Goal: Task Accomplishment & Management: Manage account settings

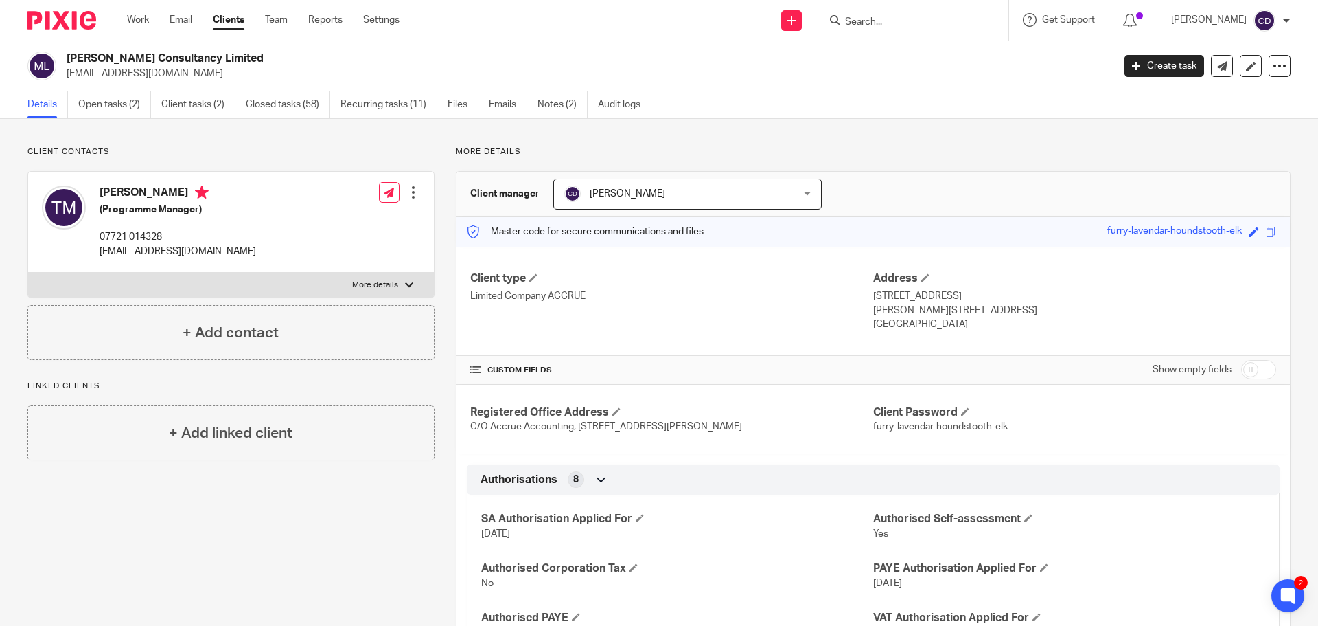
scroll to position [1099, 0]
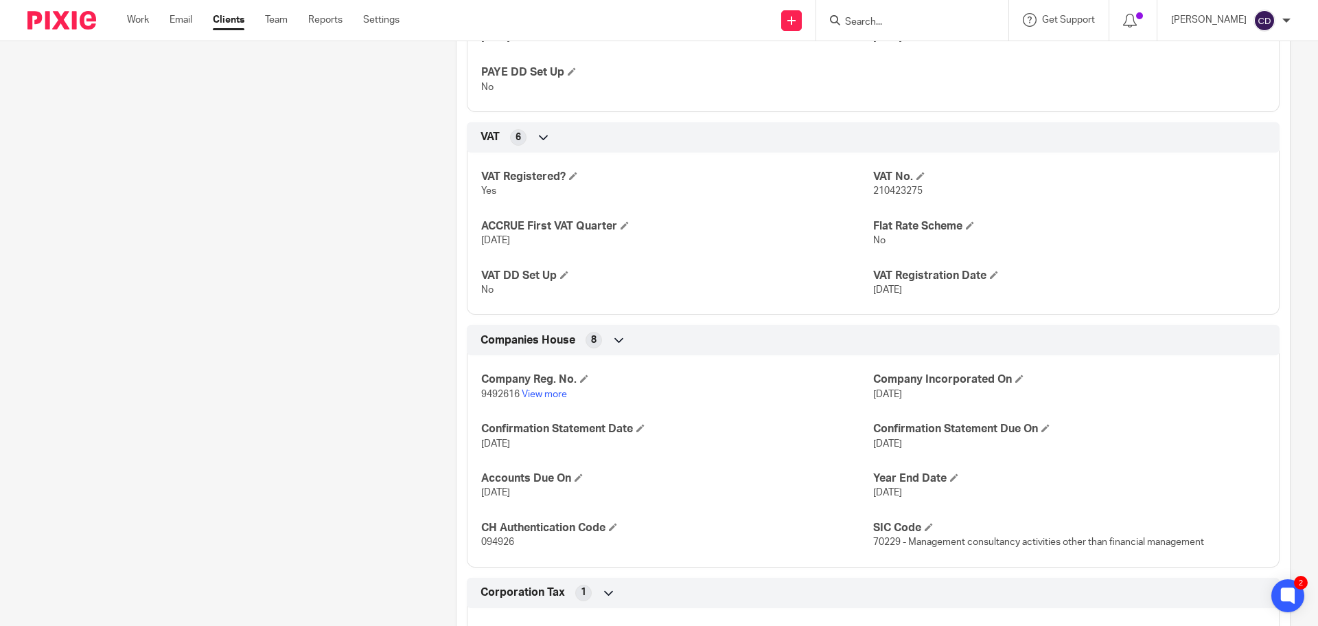
click at [981, 15] on form at bounding box center [917, 20] width 146 height 17
click at [952, 27] on input "Search" at bounding box center [906, 22] width 124 height 12
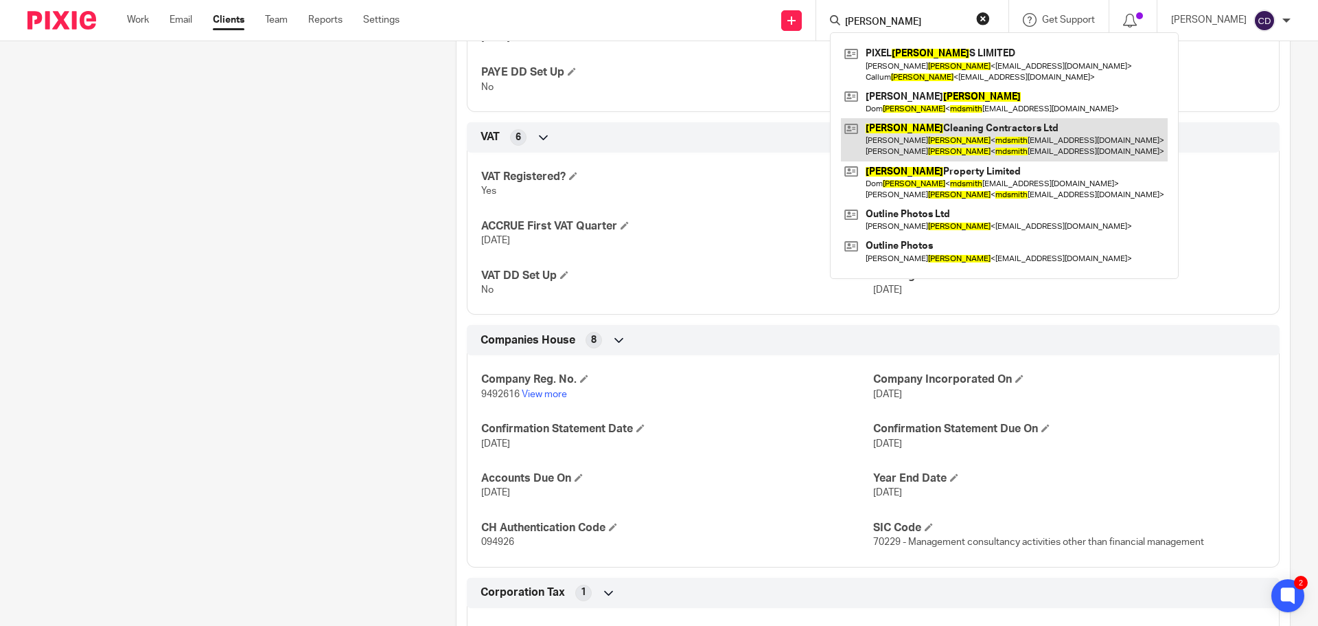
type input "M D SMITH"
drag, startPoint x: 1037, startPoint y: 152, endPoint x: 1060, endPoint y: 143, distance: 24.6
click at [1037, 152] on link at bounding box center [1004, 139] width 327 height 43
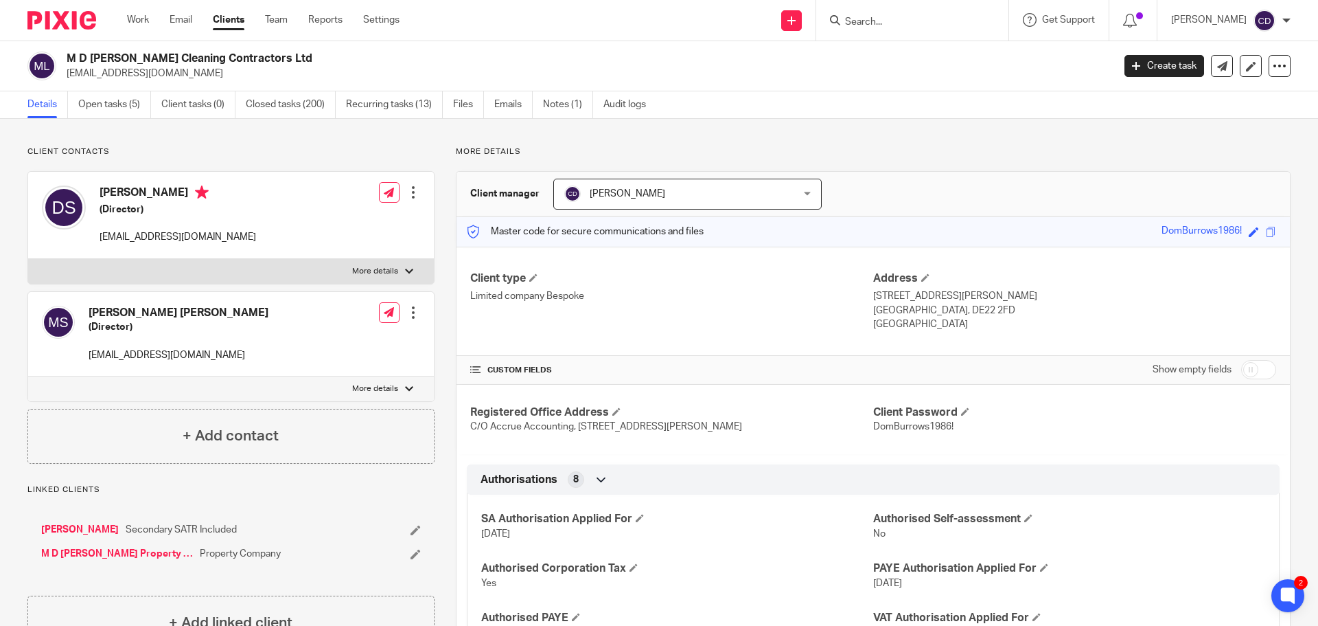
drag, startPoint x: 108, startPoint y: 112, endPoint x: 106, endPoint y: 128, distance: 16.5
click at [108, 112] on link "Open tasks (5)" at bounding box center [114, 104] width 73 height 27
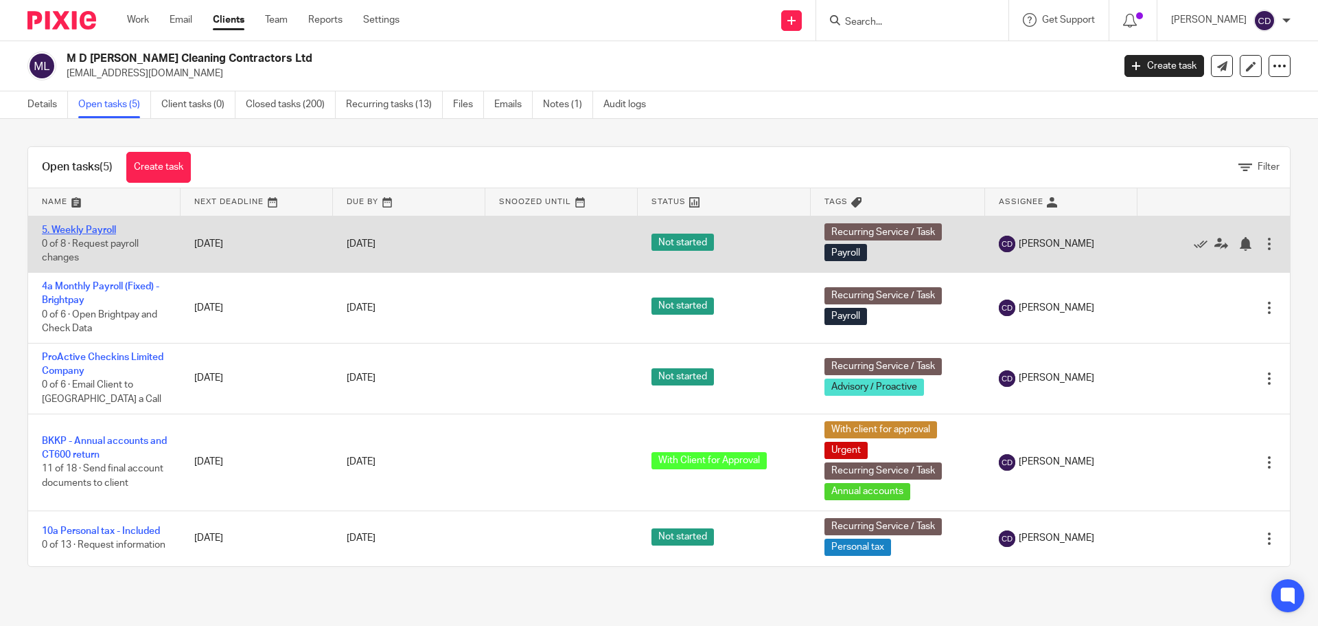
click at [103, 230] on link "5. Weekly Payroll" at bounding box center [79, 230] width 74 height 10
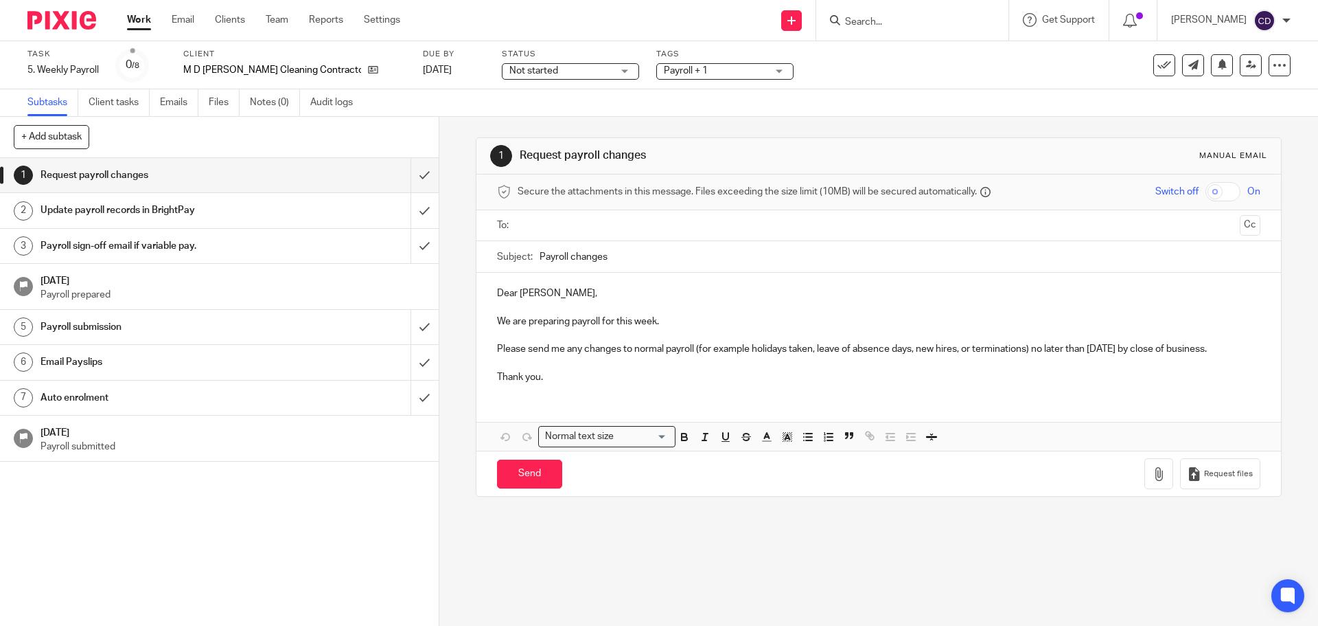
click at [623, 218] on input "text" at bounding box center [878, 226] width 711 height 16
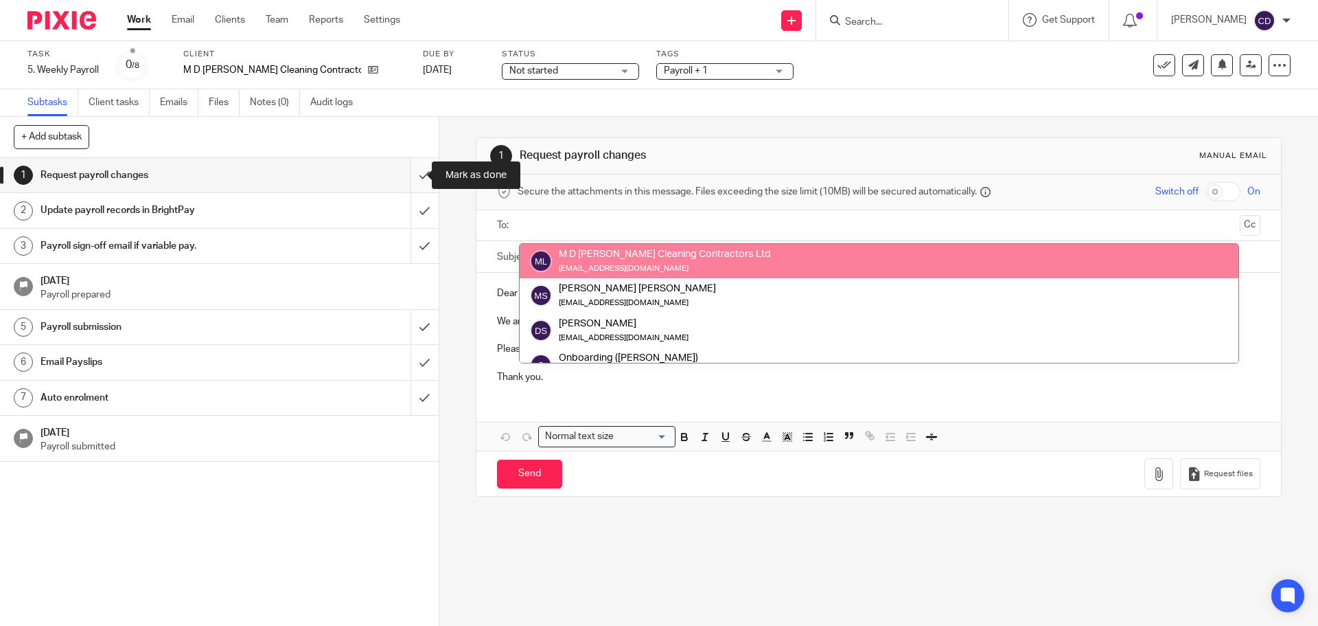
click at [407, 174] on input "submit" at bounding box center [219, 175] width 439 height 34
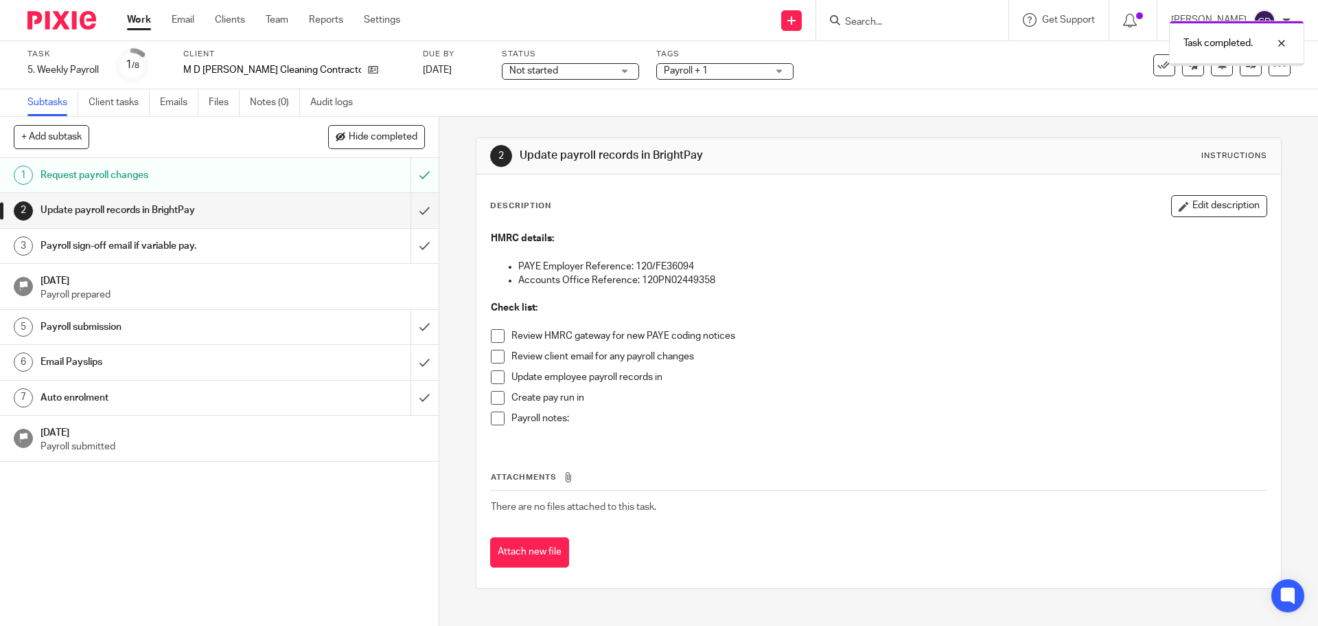
click at [400, 210] on input "submit" at bounding box center [219, 210] width 439 height 34
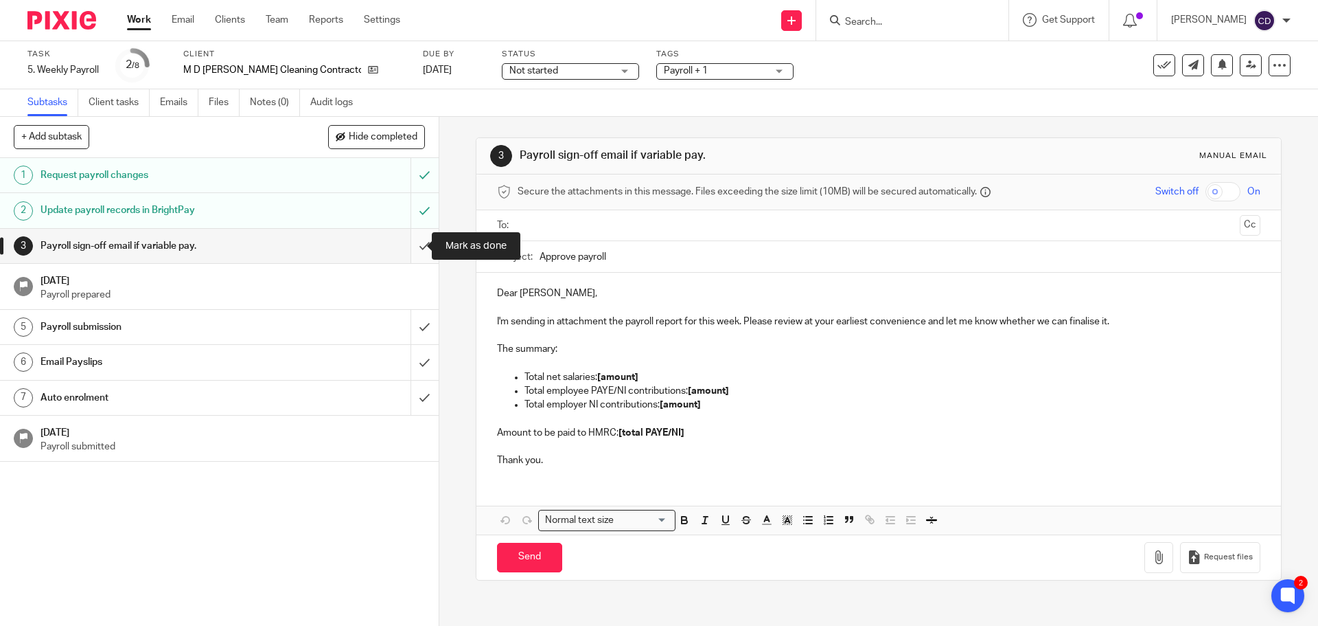
click at [417, 245] on input "submit" at bounding box center [219, 246] width 439 height 34
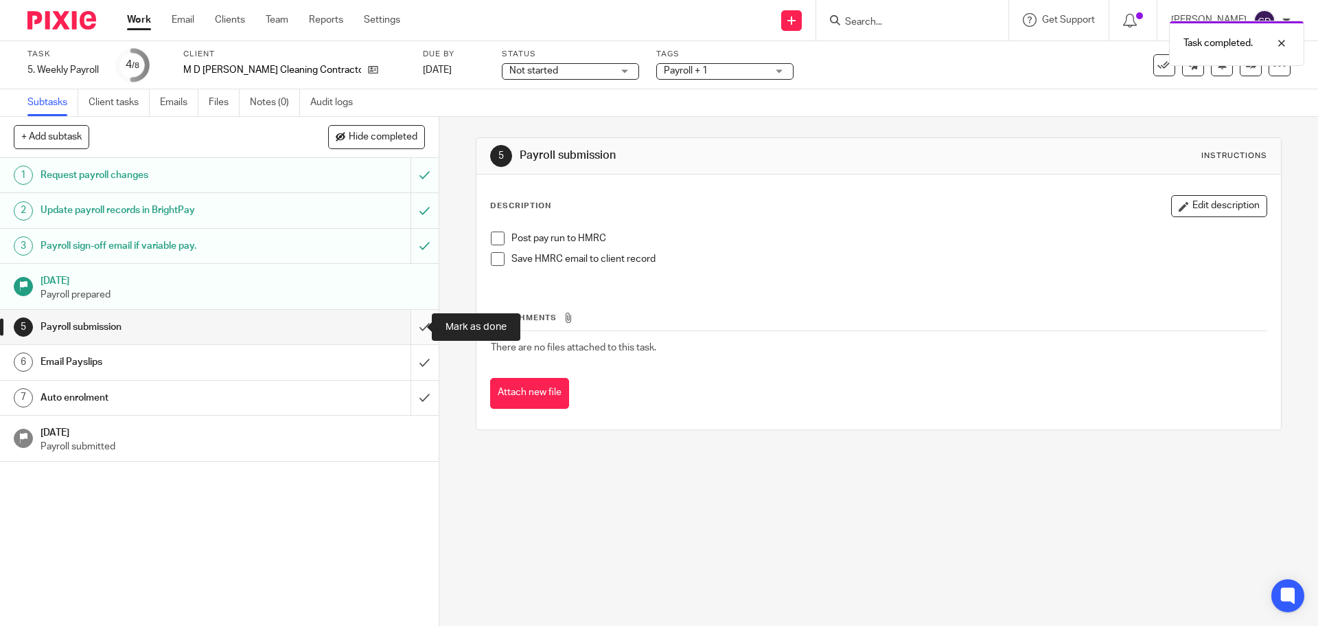
click at [414, 325] on input "submit" at bounding box center [219, 327] width 439 height 34
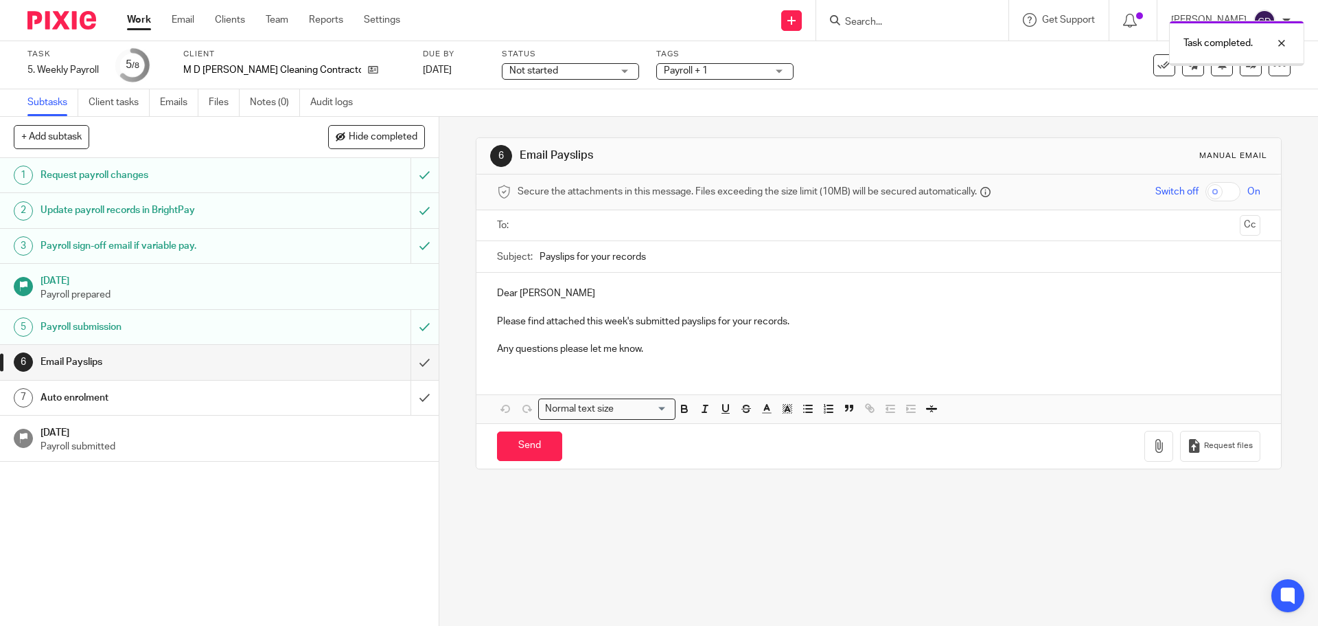
click at [545, 228] on input "text" at bounding box center [878, 226] width 711 height 16
click at [1212, 200] on input "checkbox" at bounding box center [1223, 191] width 35 height 19
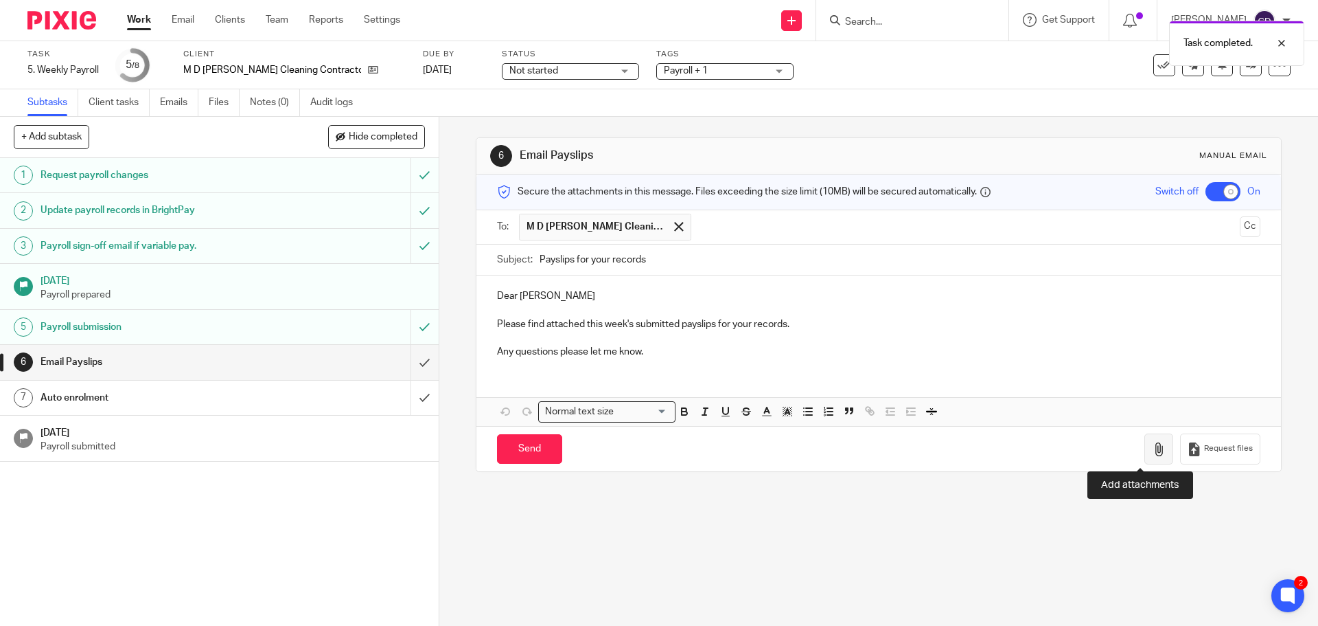
click at [1145, 459] on button "button" at bounding box center [1159, 448] width 29 height 31
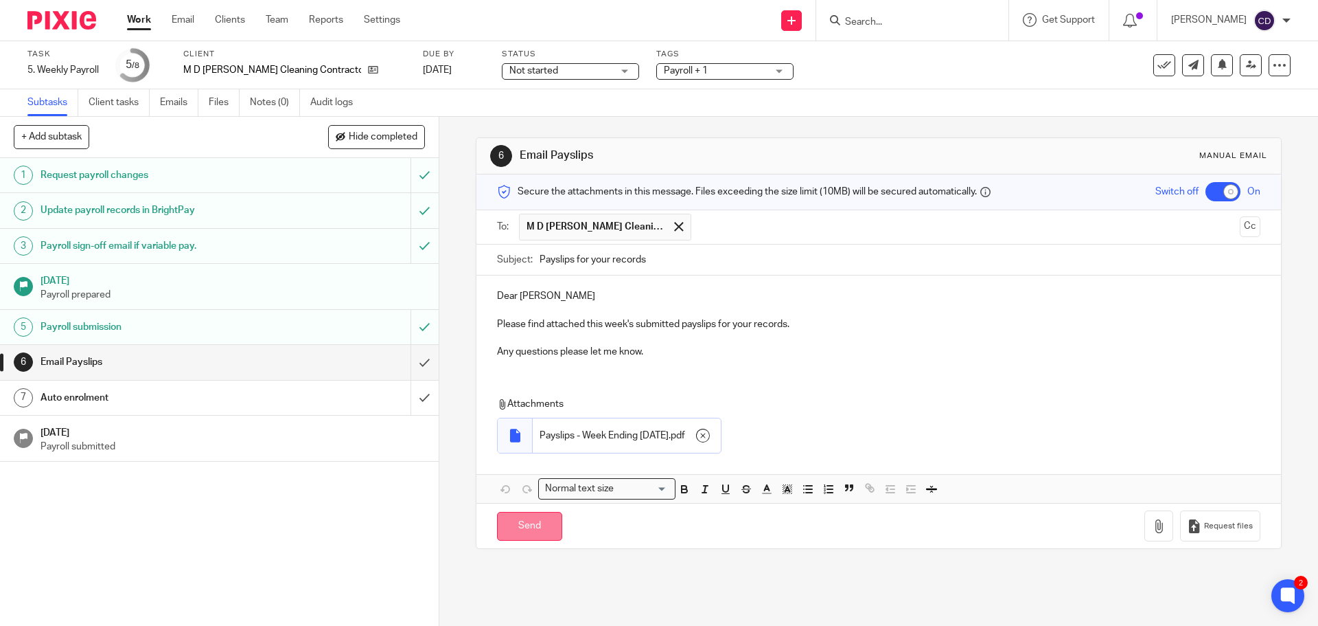
click at [534, 529] on input "Send" at bounding box center [529, 527] width 65 height 30
checkbox input "false"
type input "Sent"
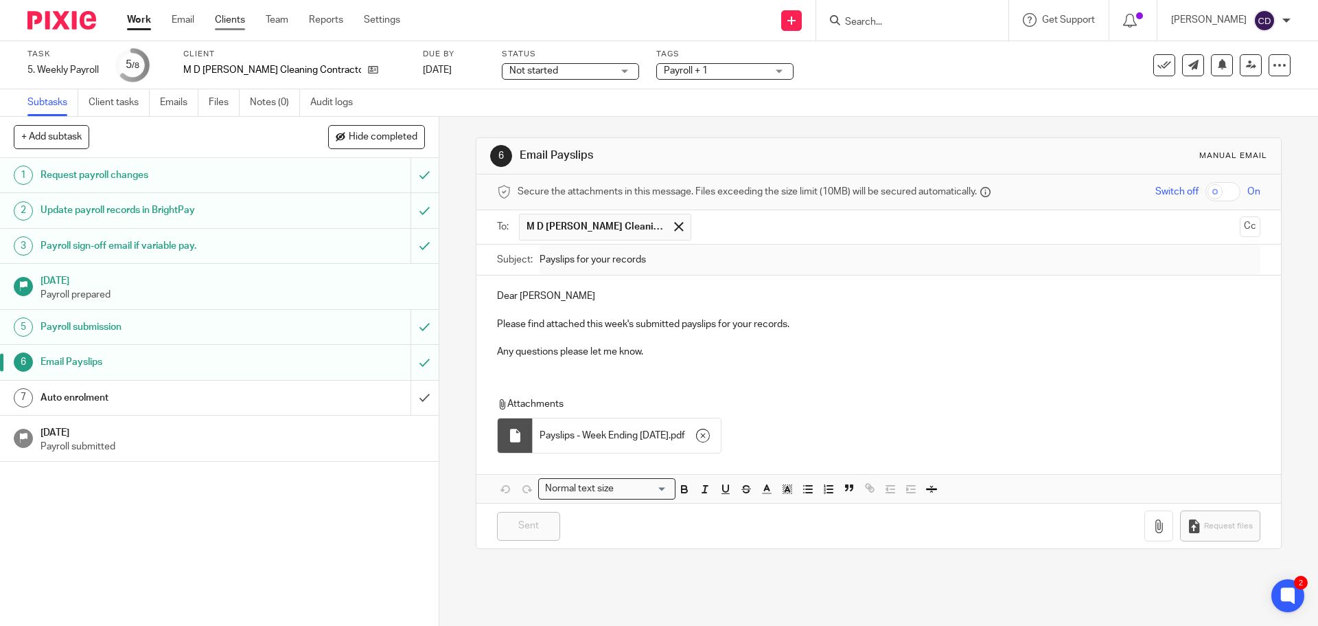
click at [218, 19] on link "Clients" at bounding box center [230, 20] width 30 height 14
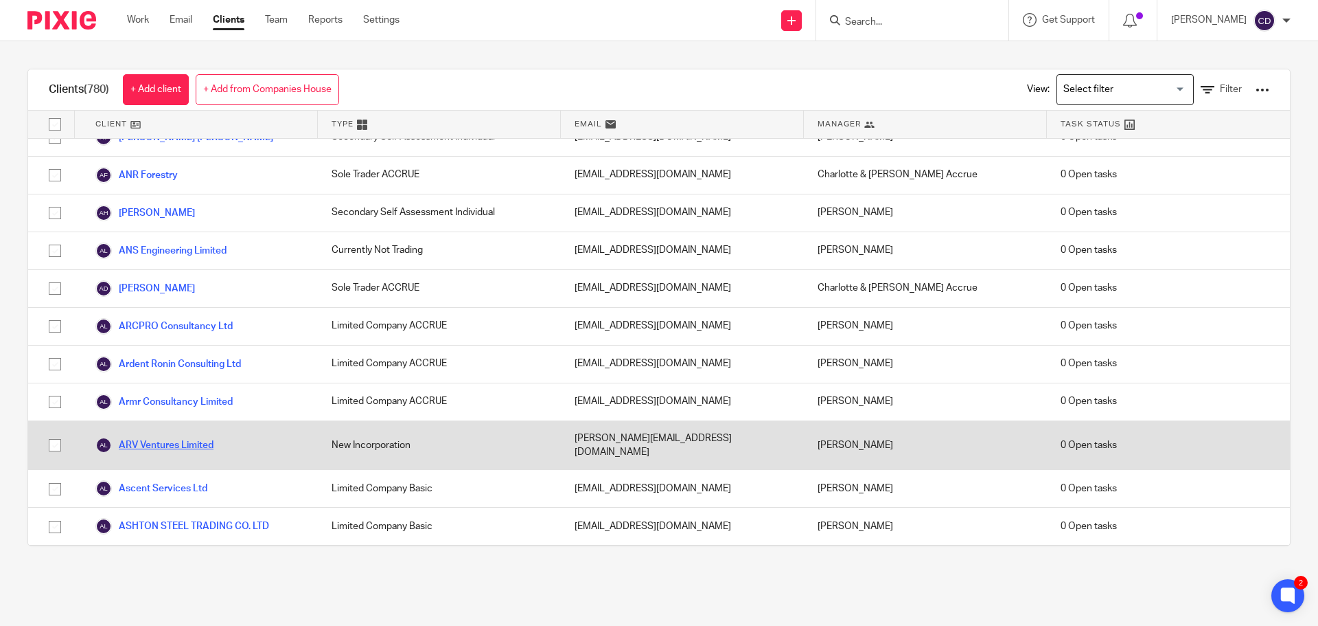
scroll to position [2541, 0]
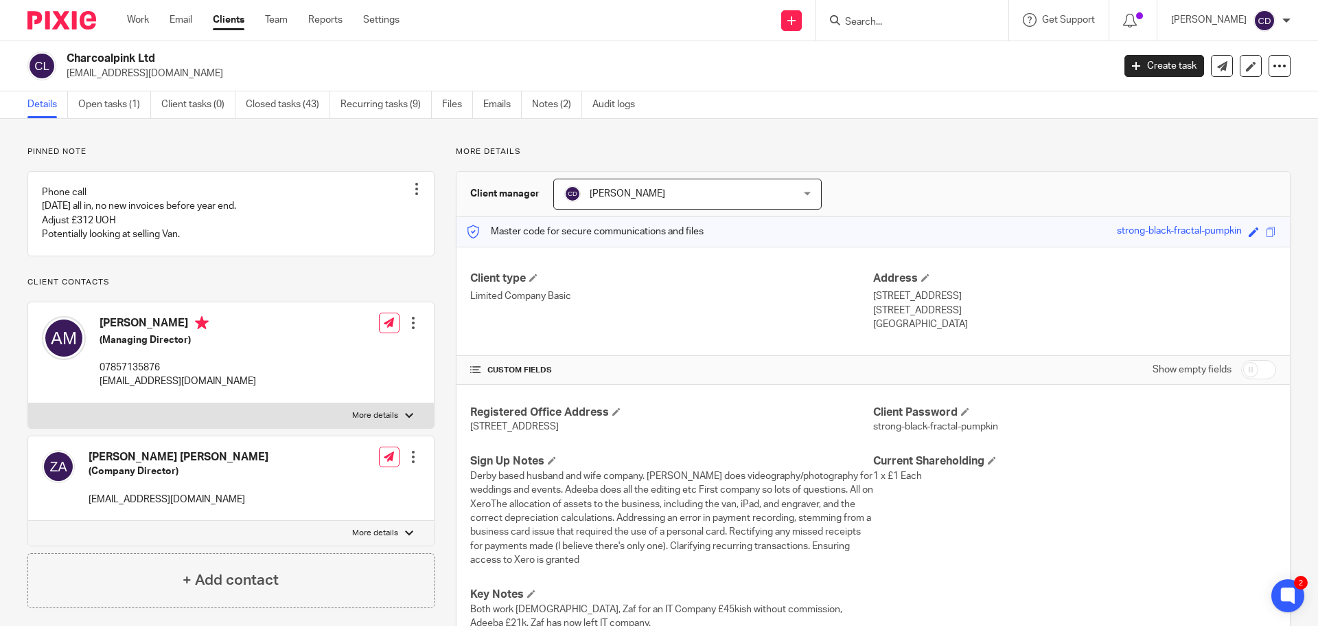
click at [922, 25] on input "Search" at bounding box center [906, 22] width 124 height 12
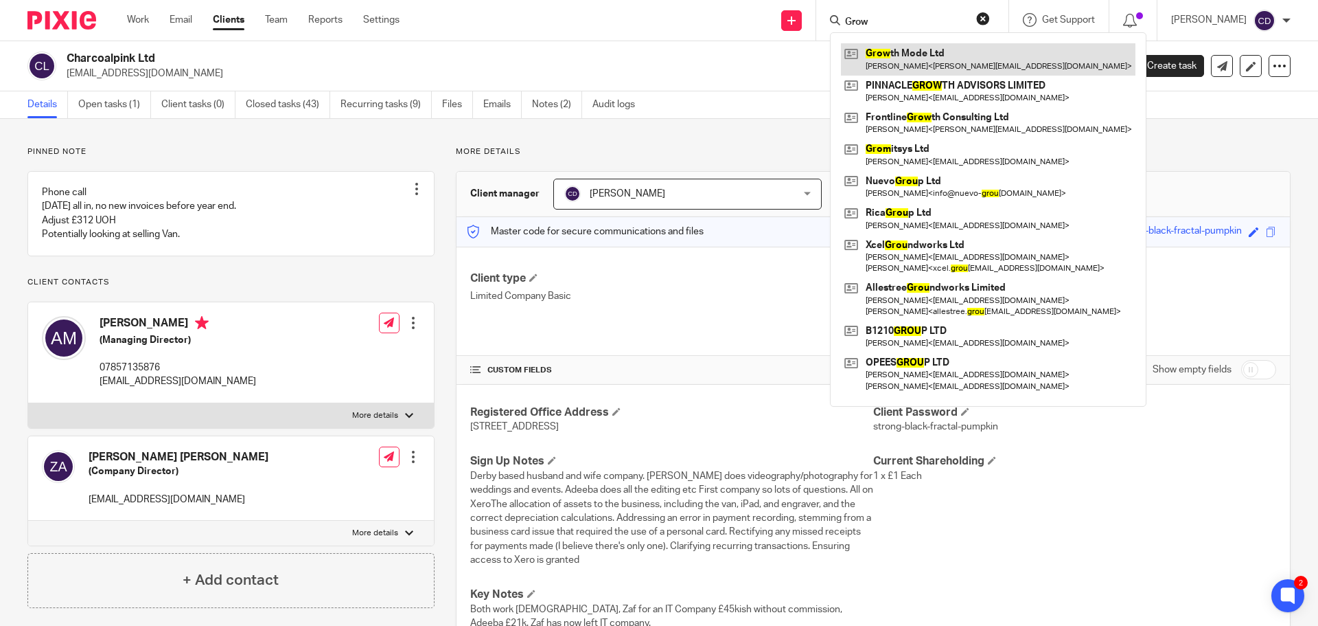
type input "Grow"
click at [909, 58] on link at bounding box center [988, 59] width 295 height 32
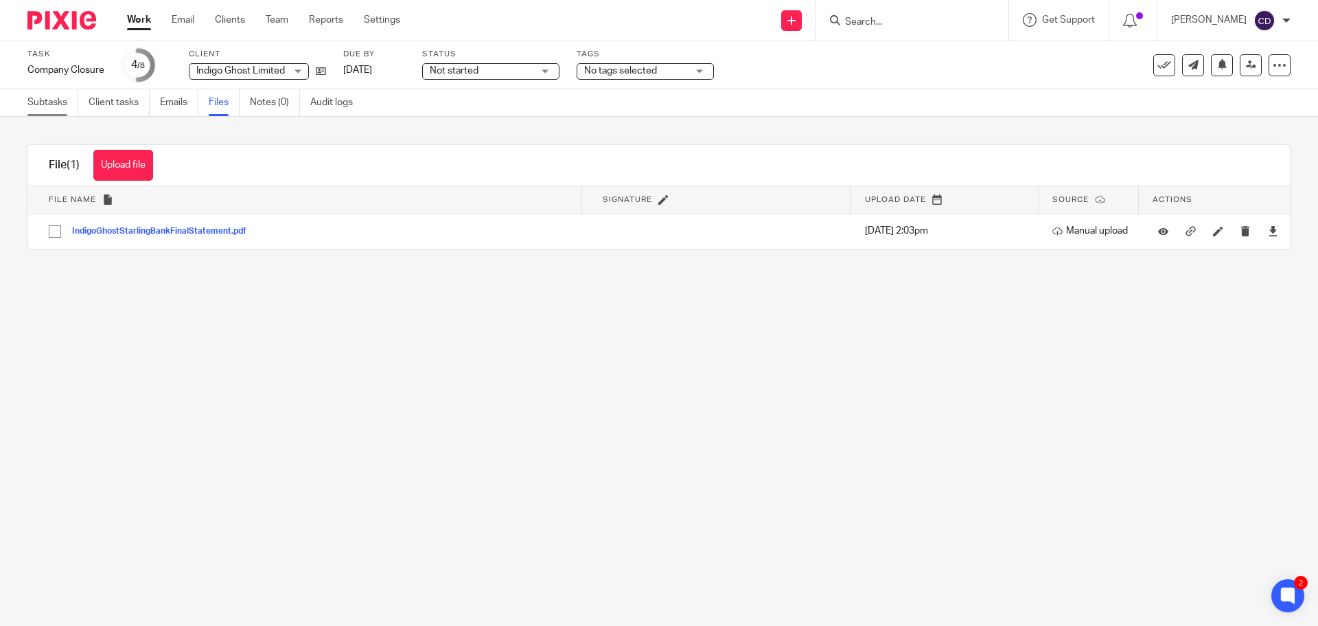
click at [54, 101] on link "Subtasks" at bounding box center [52, 102] width 51 height 27
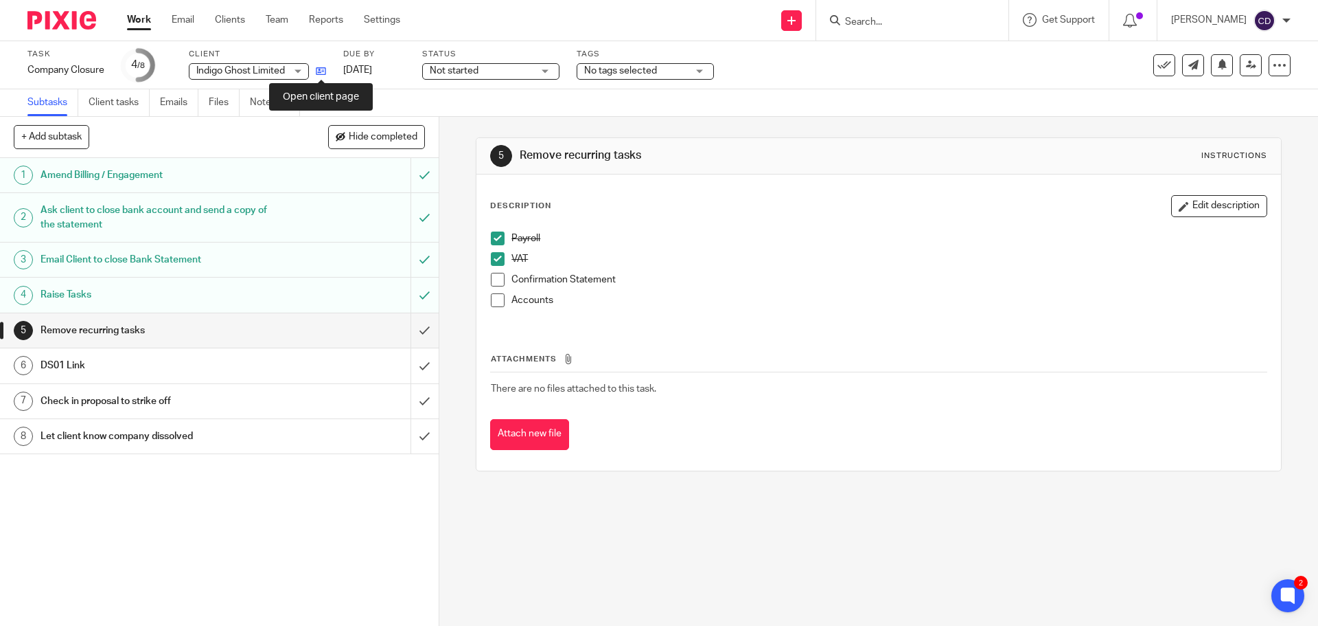
click at [324, 66] on icon at bounding box center [321, 71] width 10 height 10
click at [920, 24] on input "Search" at bounding box center [906, 22] width 124 height 12
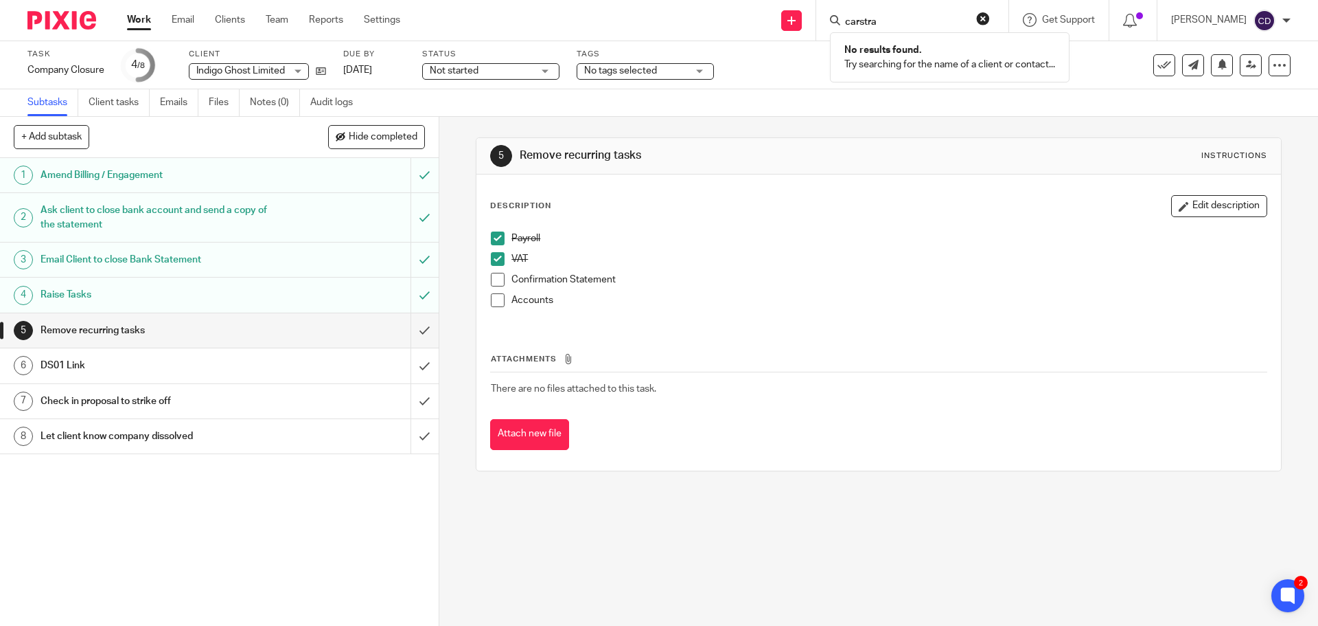
type input "carstra"
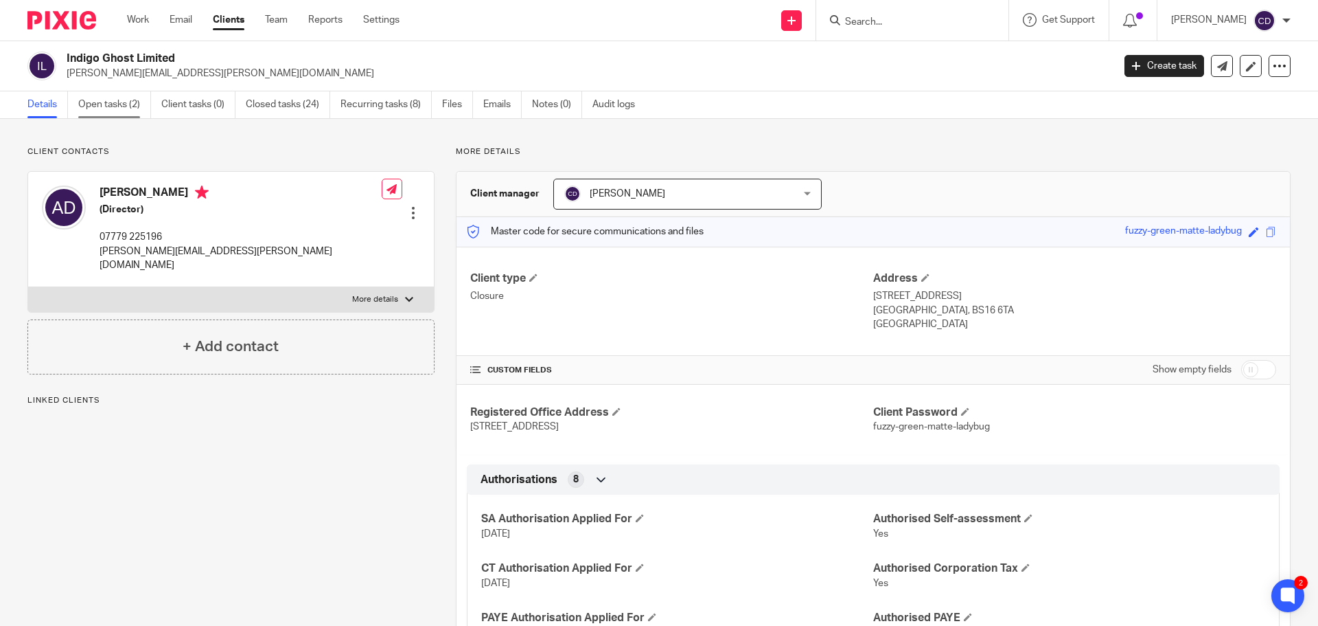
click at [89, 99] on link "Open tasks (2)" at bounding box center [114, 104] width 73 height 27
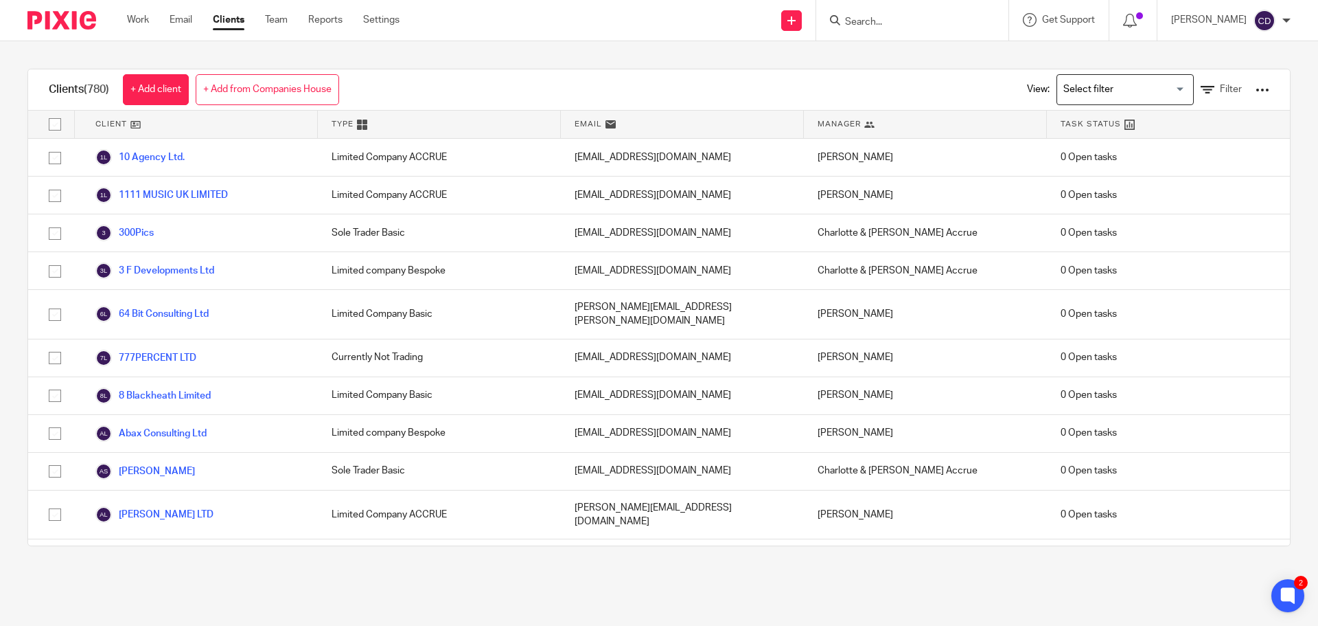
scroll to position [2541, 0]
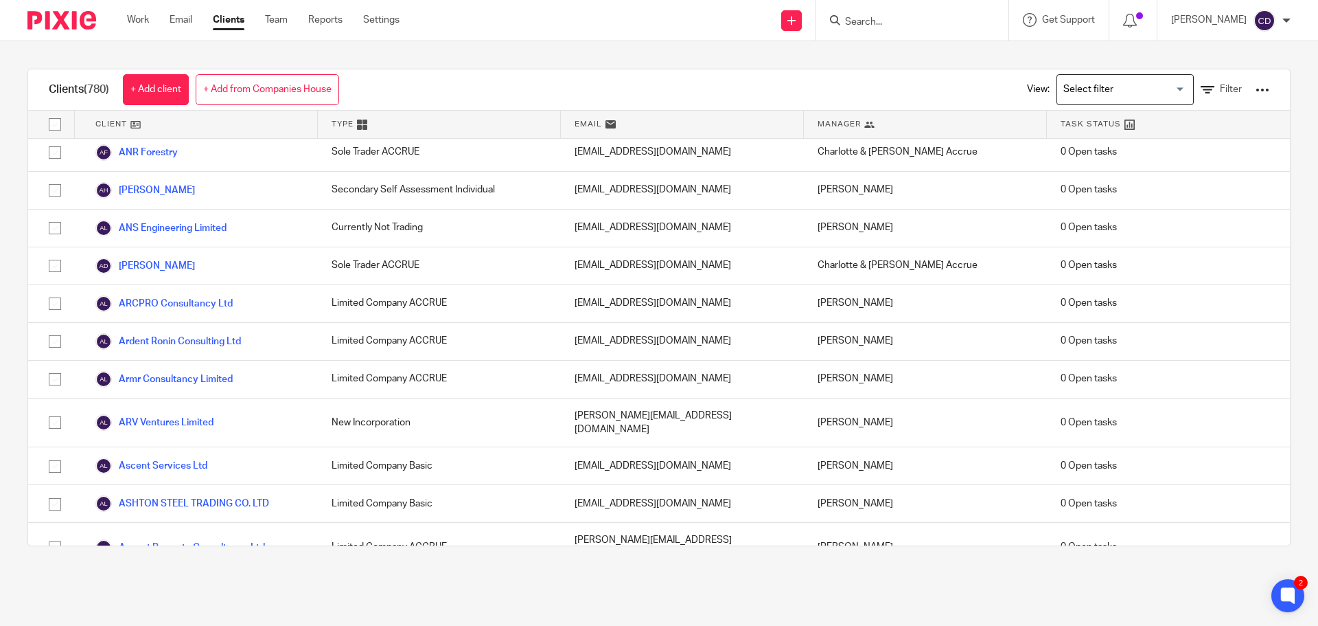
click at [904, 23] on input "Search" at bounding box center [906, 22] width 124 height 12
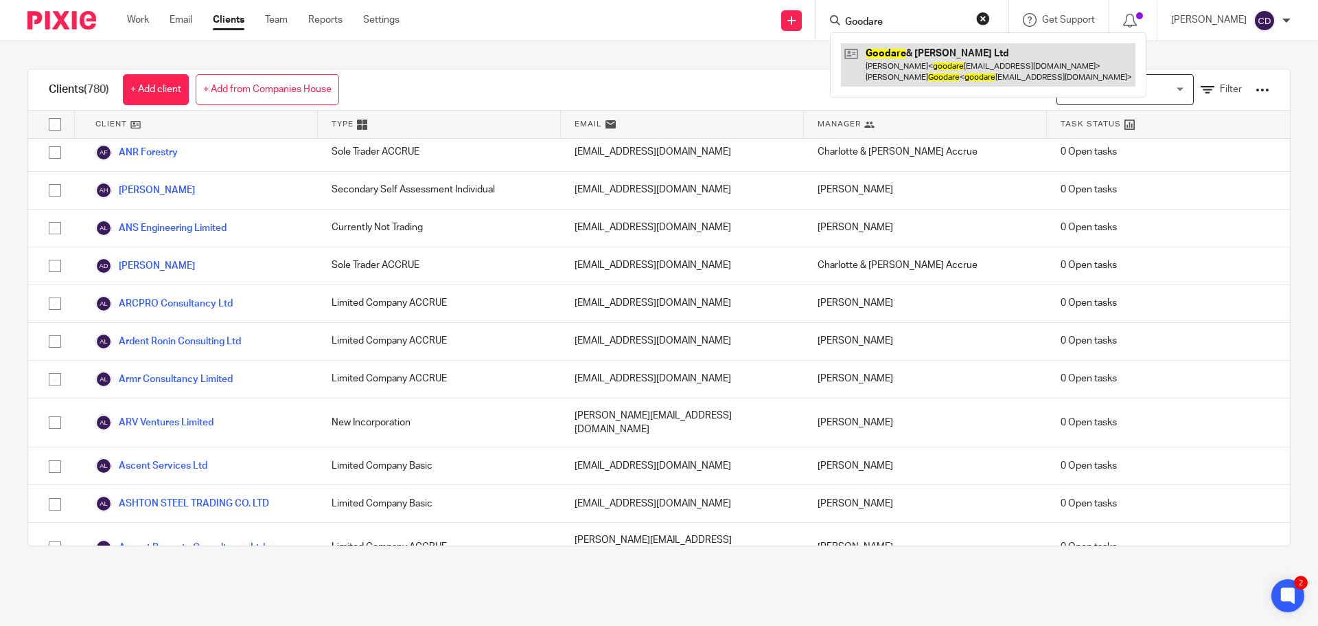
type input "Goodare"
click at [919, 64] on link at bounding box center [988, 64] width 295 height 43
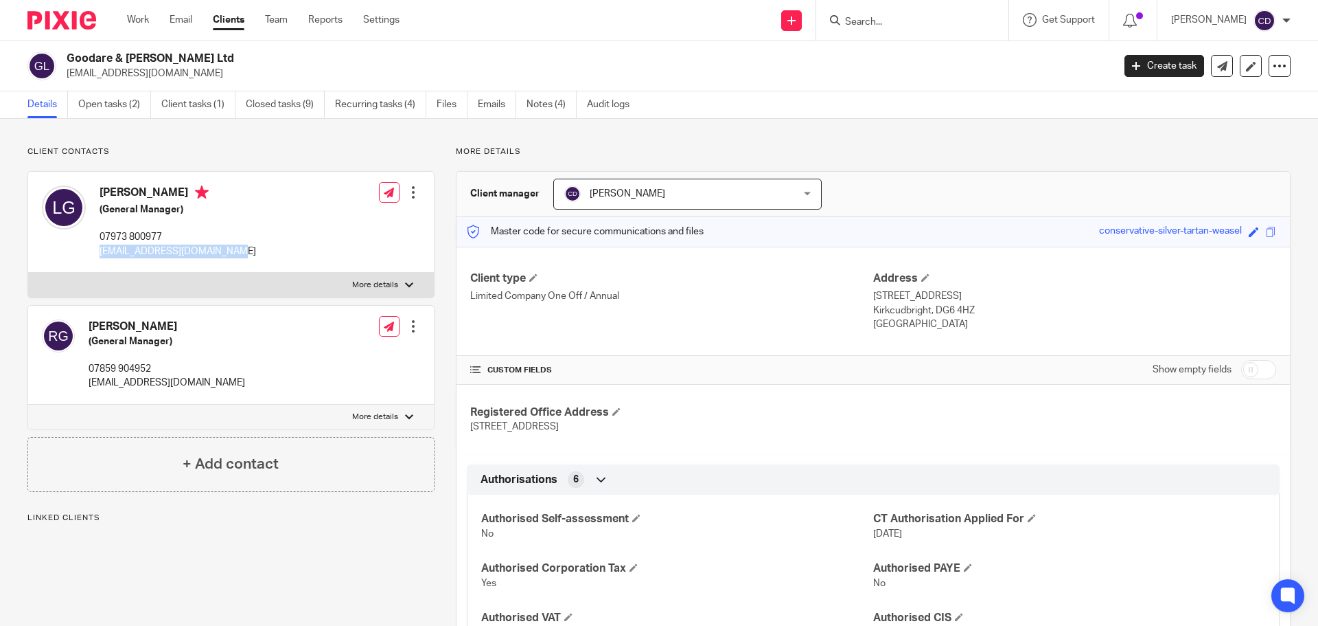
drag, startPoint x: 140, startPoint y: 262, endPoint x: 93, endPoint y: 259, distance: 47.5
click at [93, 259] on div "[PERSON_NAME] (General Manager) 07973 800977 [EMAIL_ADDRESS][DOMAIN_NAME] Edit …" at bounding box center [231, 222] width 406 height 101
copy p "[EMAIL_ADDRESS][DOMAIN_NAME]"
drag, startPoint x: 960, startPoint y: 312, endPoint x: 930, endPoint y: 313, distance: 29.5
click at [930, 313] on p "Kirkcudbright, DG6 4HZ" at bounding box center [1074, 311] width 403 height 14
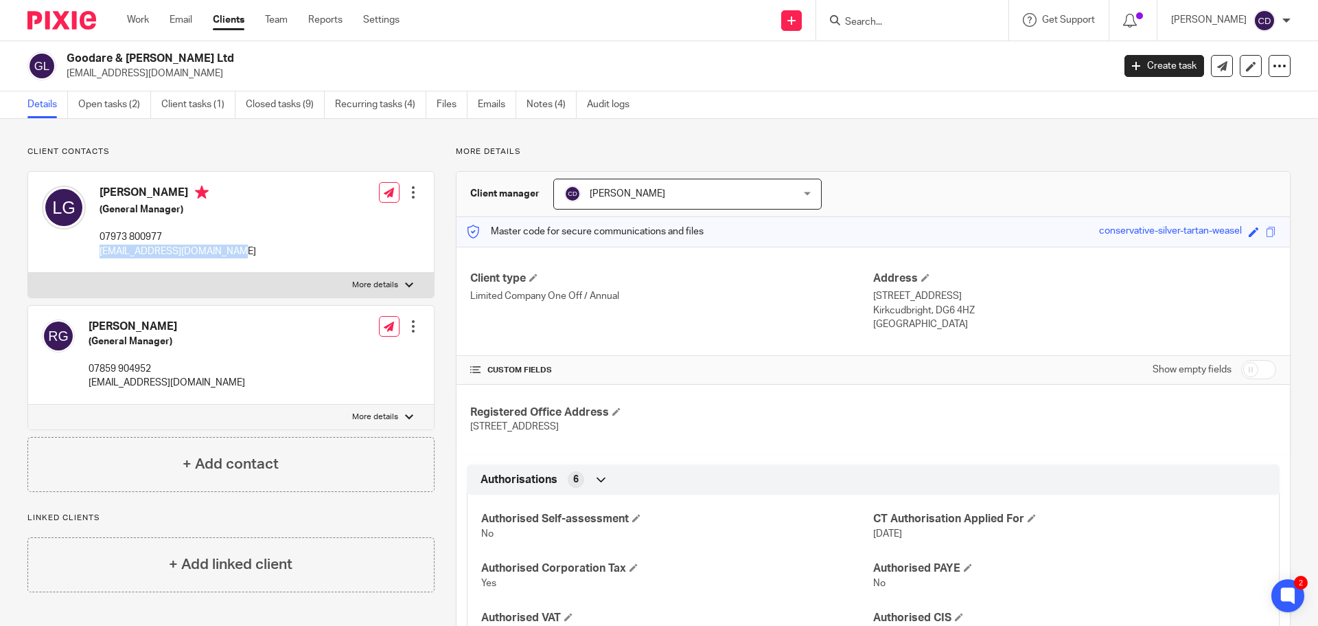
copy p "DG6 4HZ"
click at [957, 24] on input "Search" at bounding box center [906, 22] width 124 height 12
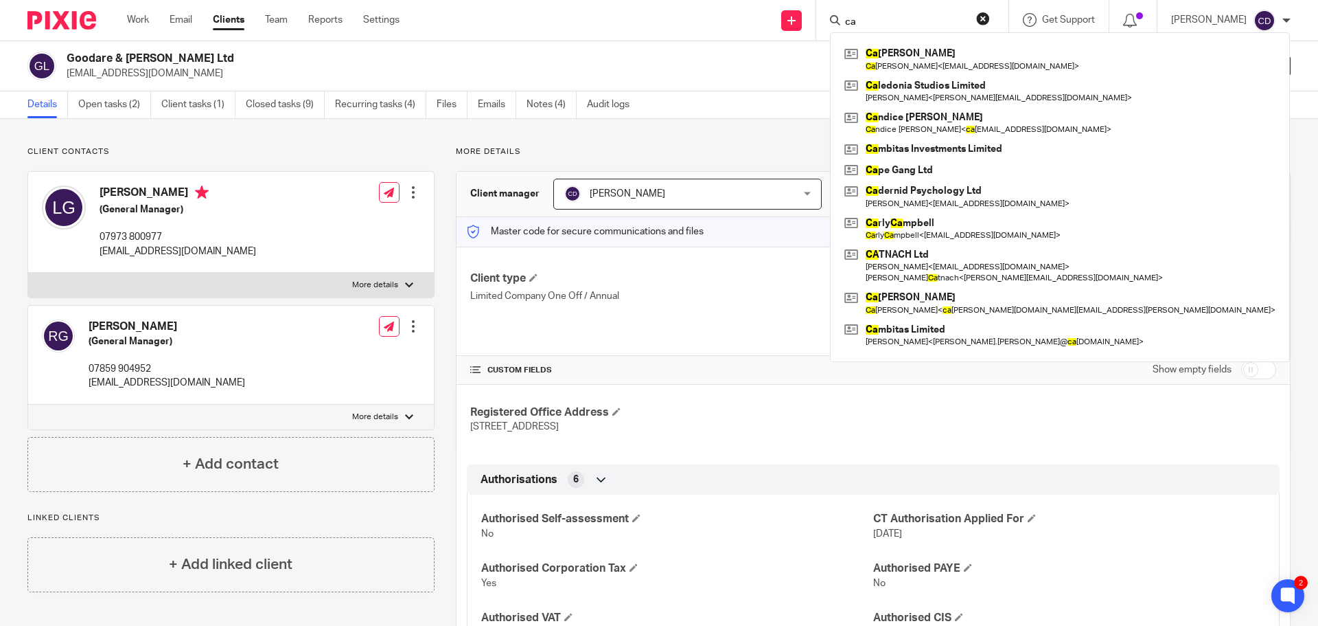
type input "c"
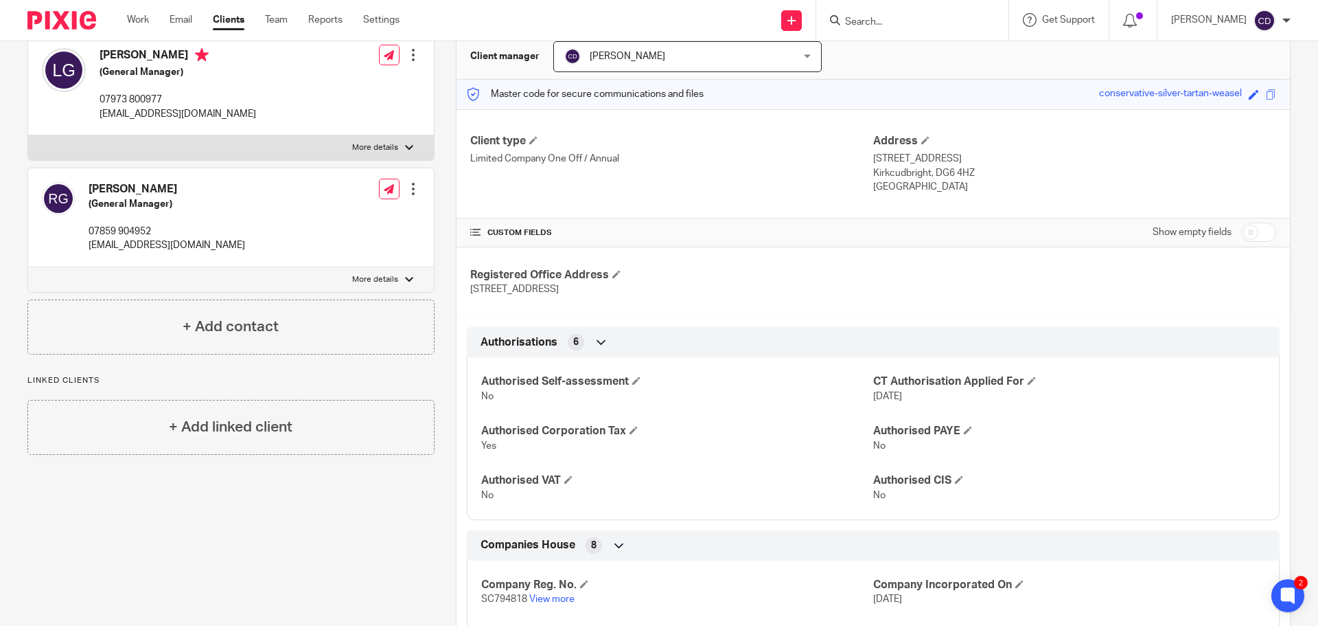
scroll to position [343, 0]
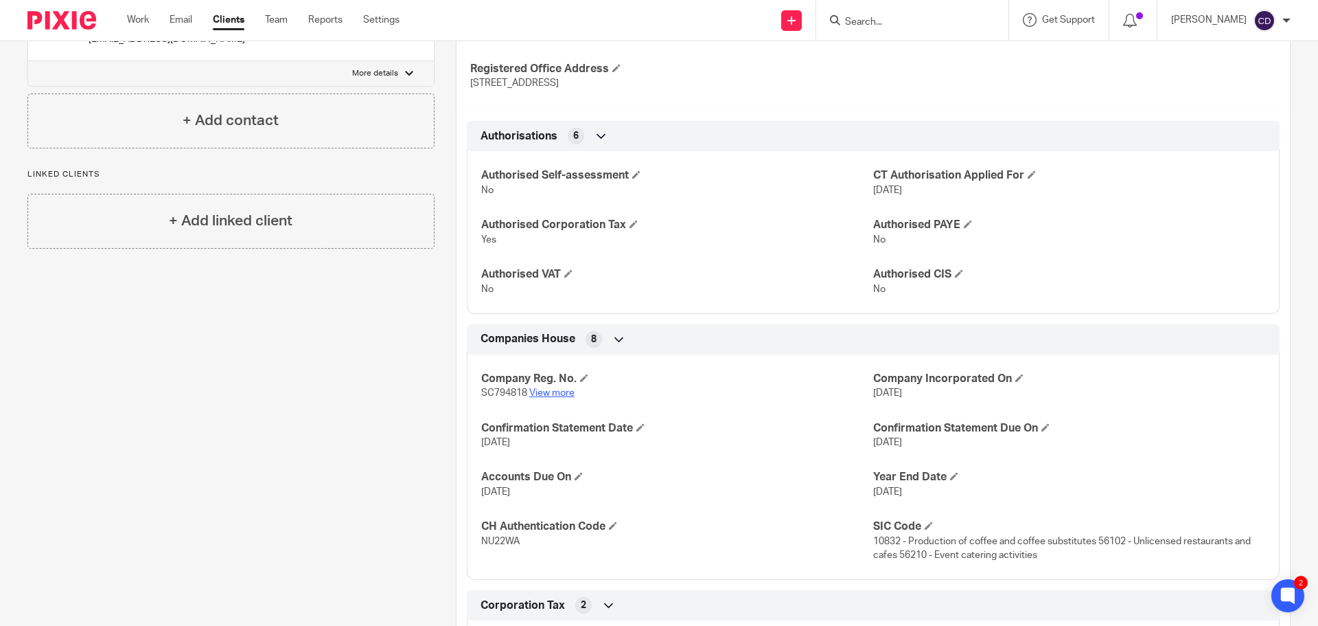
click at [542, 391] on link "View more" at bounding box center [551, 393] width 45 height 10
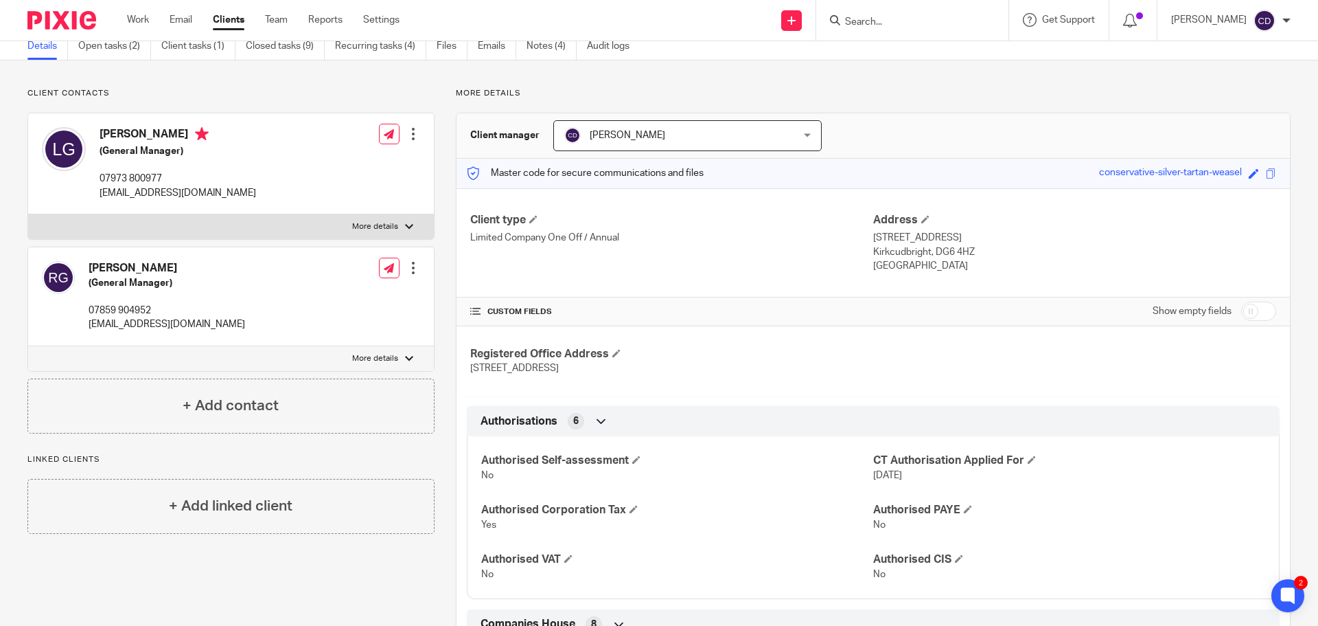
scroll to position [0, 0]
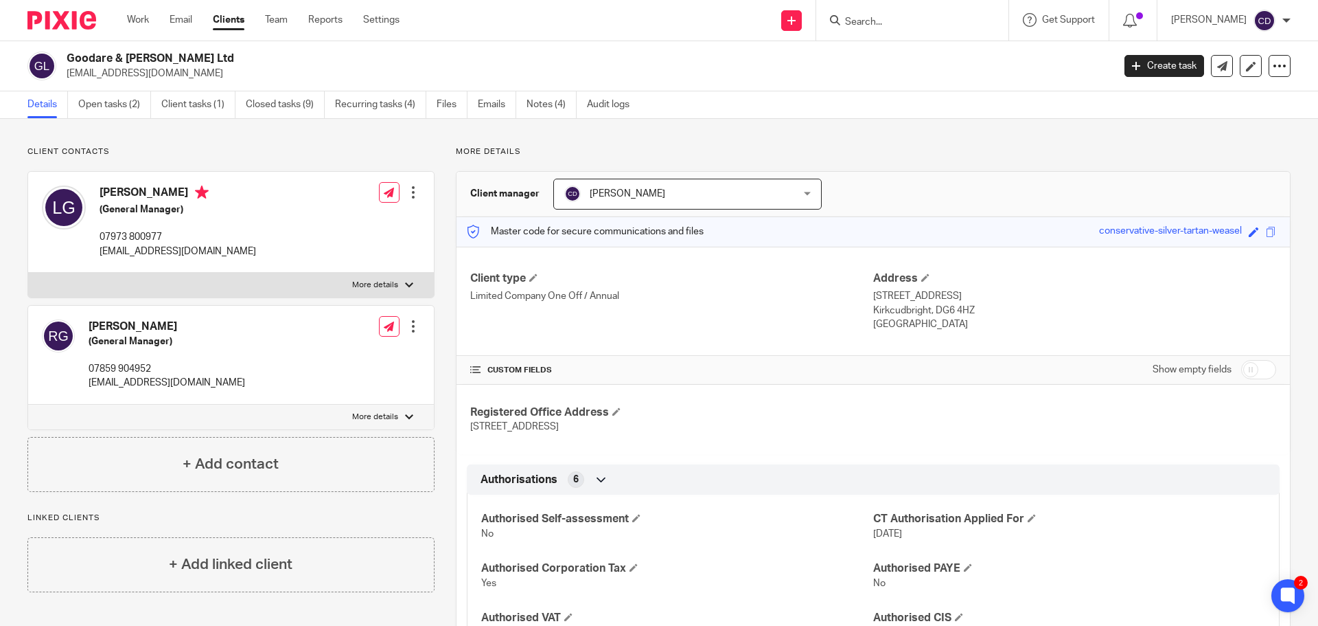
click at [358, 288] on p "More details" at bounding box center [375, 284] width 46 height 11
click at [28, 273] on input "More details" at bounding box center [27, 272] width 1 height 1
checkbox input "true"
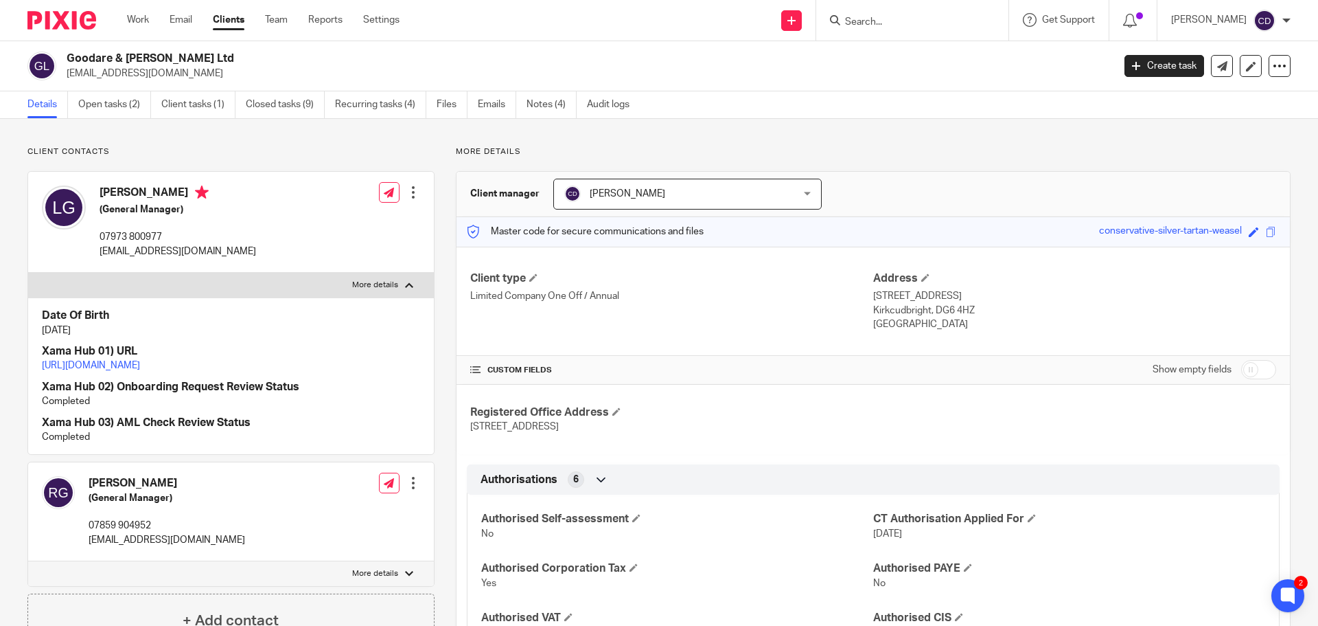
click at [124, 372] on p "https://platform.xamatech.com/portal/crm/clients/f9420b10-cea7-11ef-bc85-35f21a…" at bounding box center [231, 365] width 378 height 14
click at [140, 370] on link "https://platform.xamatech.com/portal/crm/clients/f9420b10-cea7-11ef-bc85-35f21a…" at bounding box center [91, 365] width 98 height 10
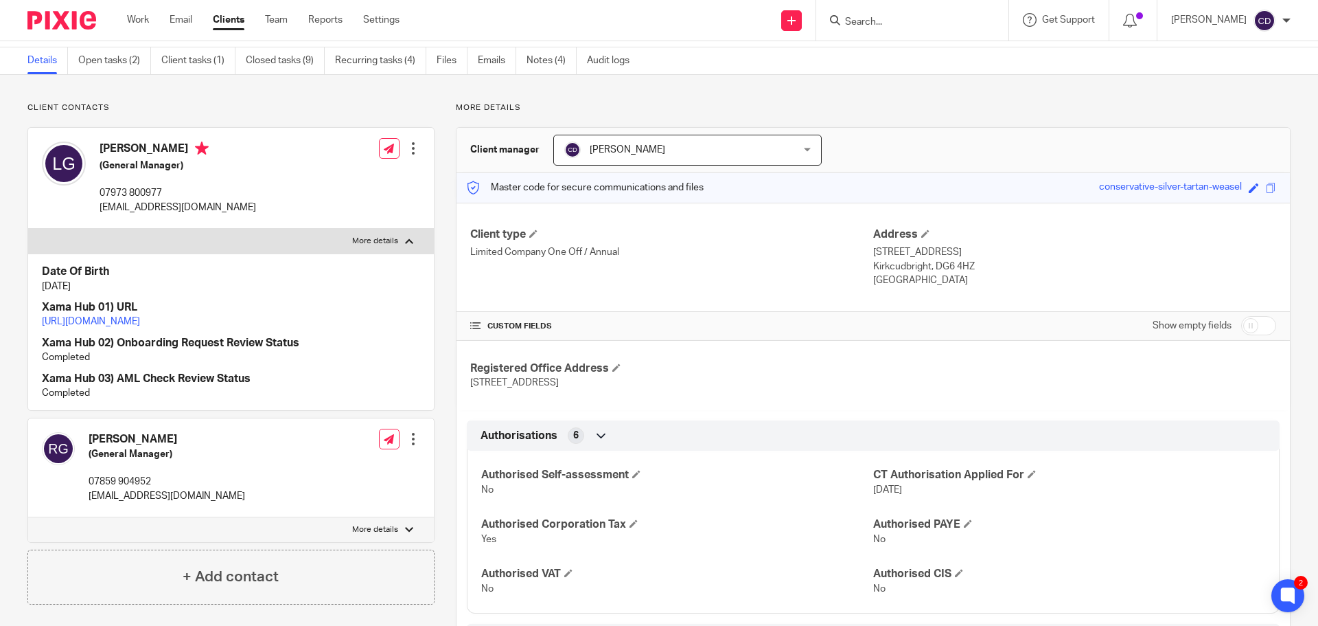
scroll to position [69, 0]
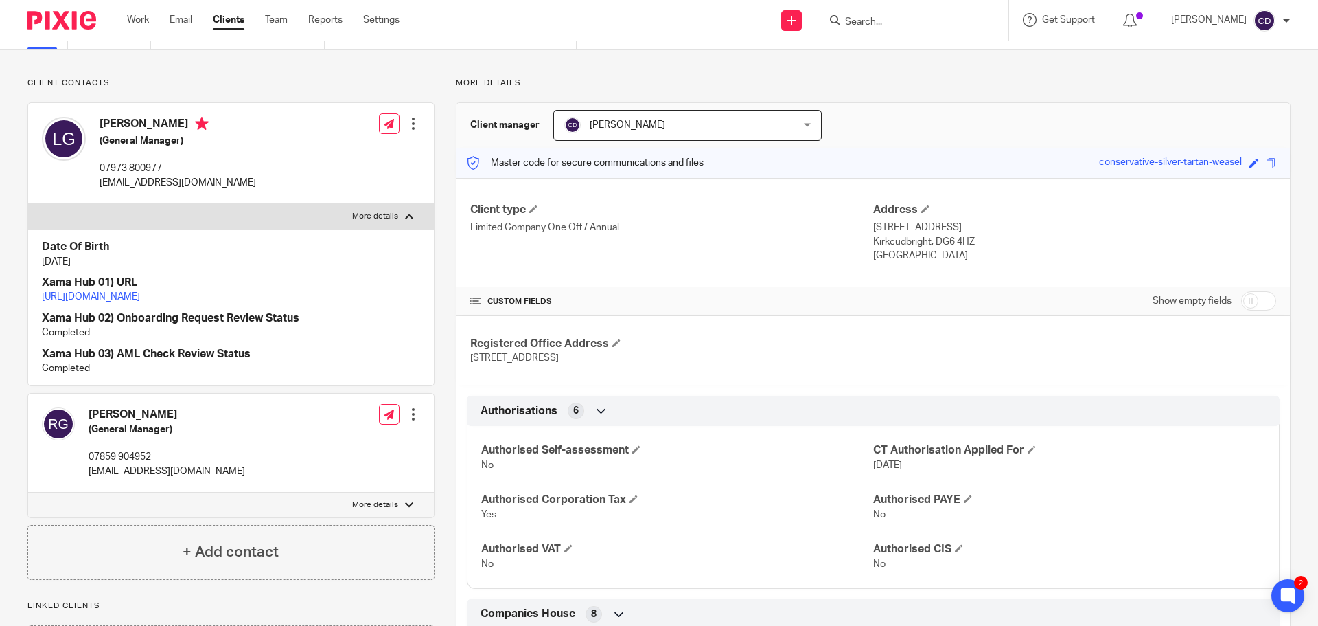
click at [372, 485] on div "Robyn Goodare (General Manager) 07859 904952 goodareandgraham@gmail.com Edit co…" at bounding box center [231, 442] width 406 height 99
click at [373, 492] on div "Robyn Goodare (General Manager) 07859 904952 goodareandgraham@gmail.com Edit co…" at bounding box center [231, 442] width 406 height 99
click at [382, 510] on p "More details" at bounding box center [375, 504] width 46 height 11
click at [28, 492] on input "More details" at bounding box center [27, 492] width 1 height 1
checkbox input "true"
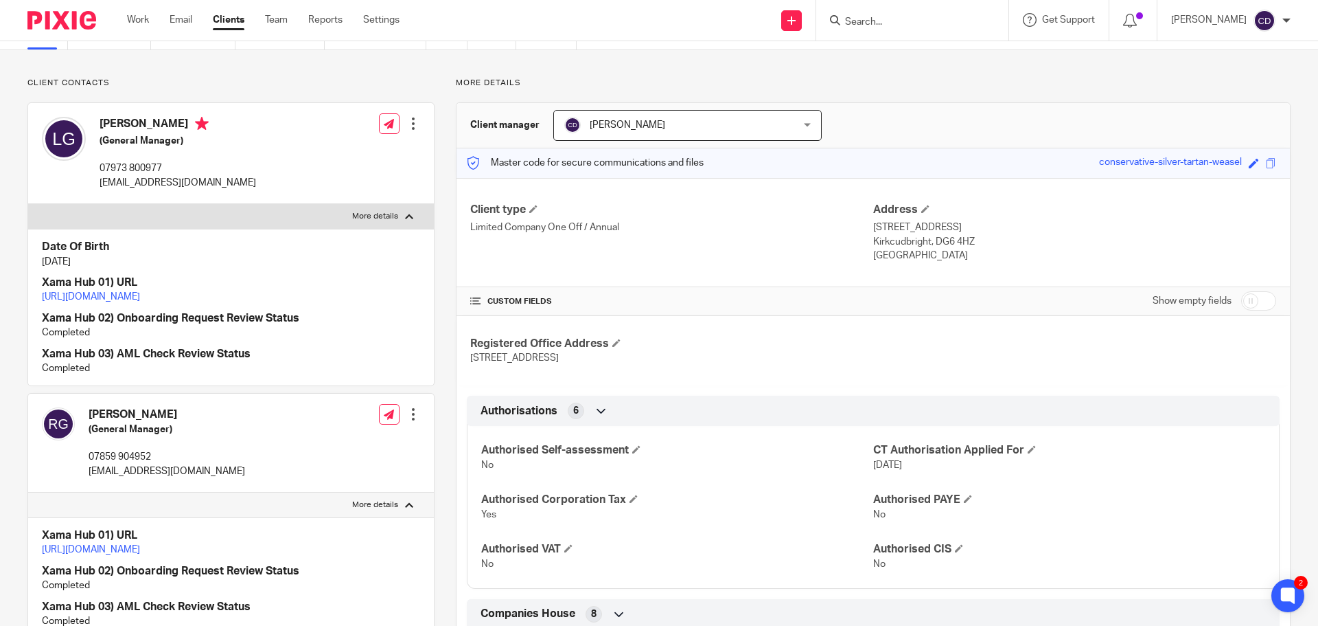
click at [140, 554] on link "https://platform.xamatech.com/portal/crm/clients/f9420b10-cea7-11ef-bc85-35f21a…" at bounding box center [91, 550] width 98 height 10
click at [140, 301] on link "https://platform.xamatech.com/portal/crm/clients/f9420b10-cea7-11ef-bc85-35f21a…" at bounding box center [91, 297] width 98 height 10
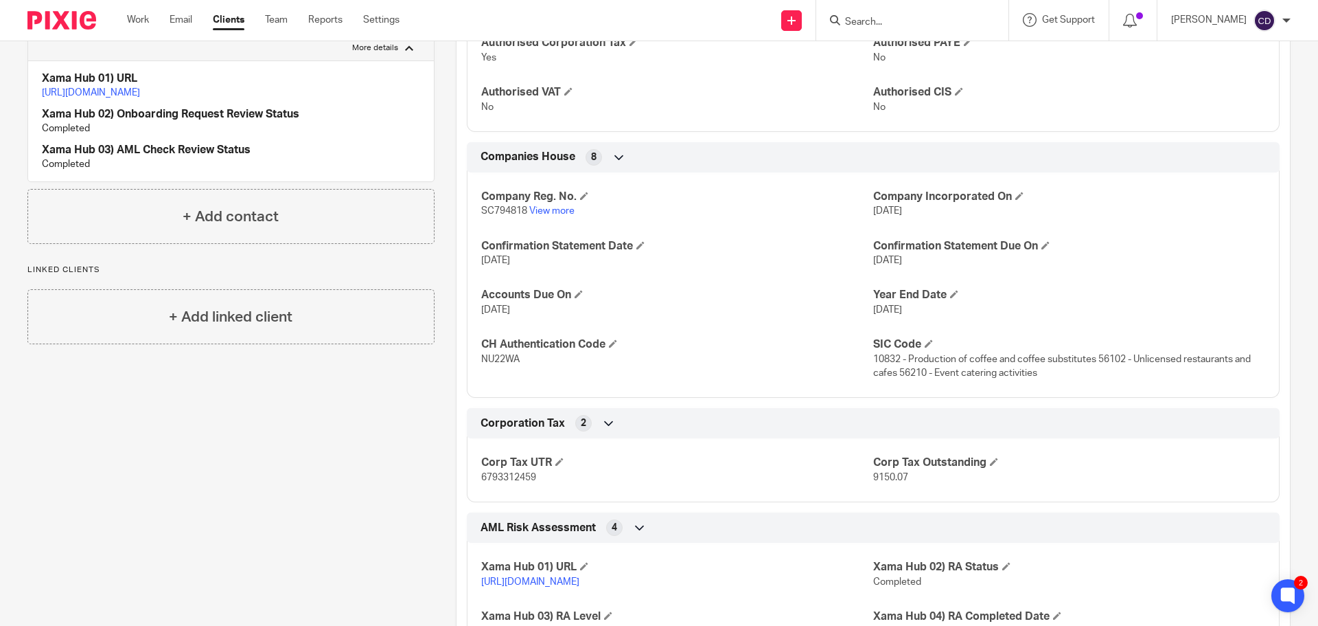
scroll to position [549, 0]
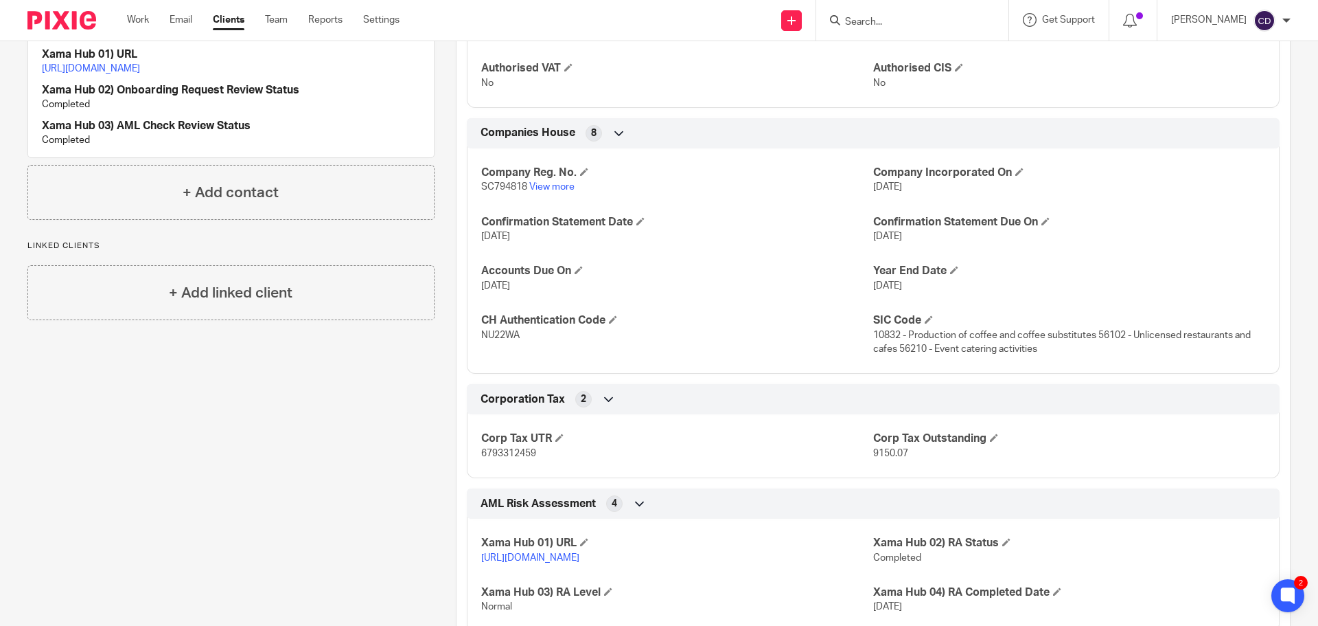
click at [885, 23] on input "Search" at bounding box center [906, 22] width 124 height 12
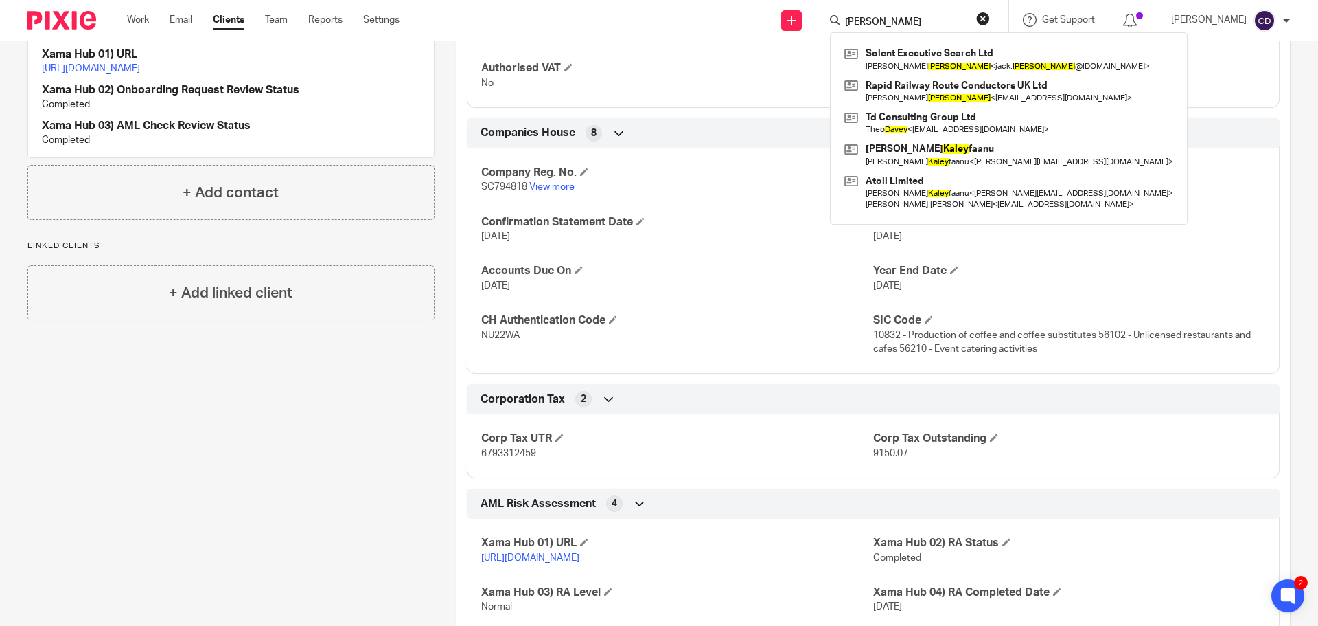
type input "dALEY"
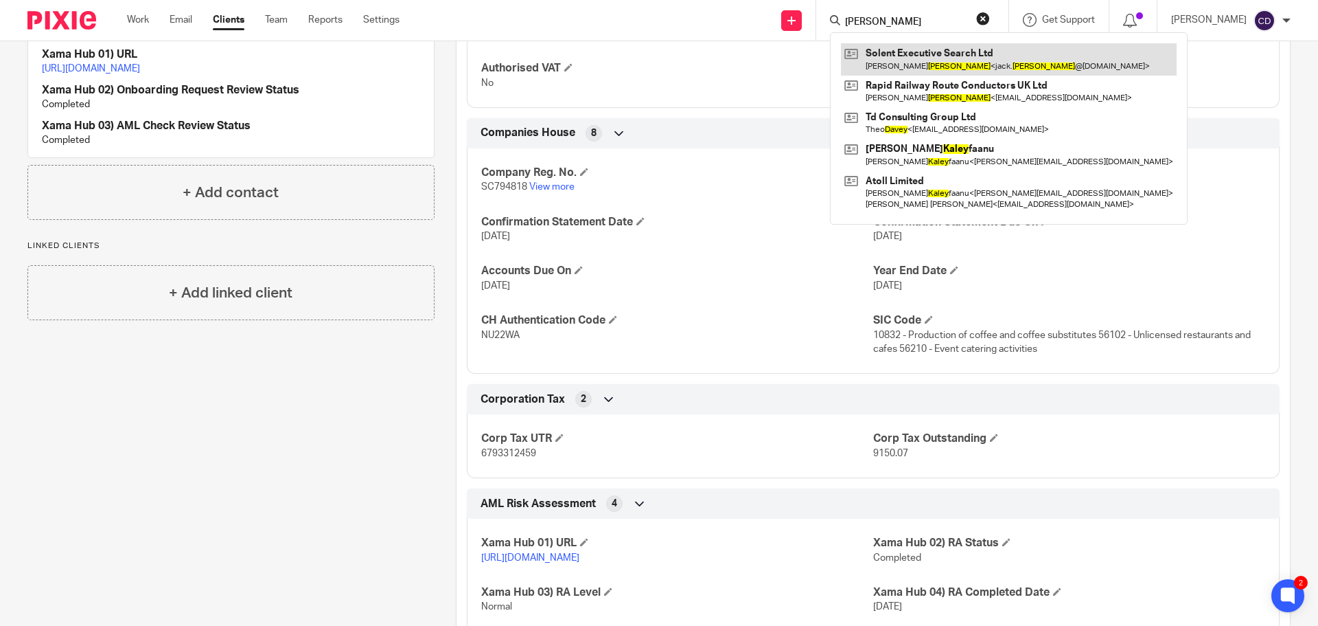
click at [950, 59] on link at bounding box center [1009, 59] width 336 height 32
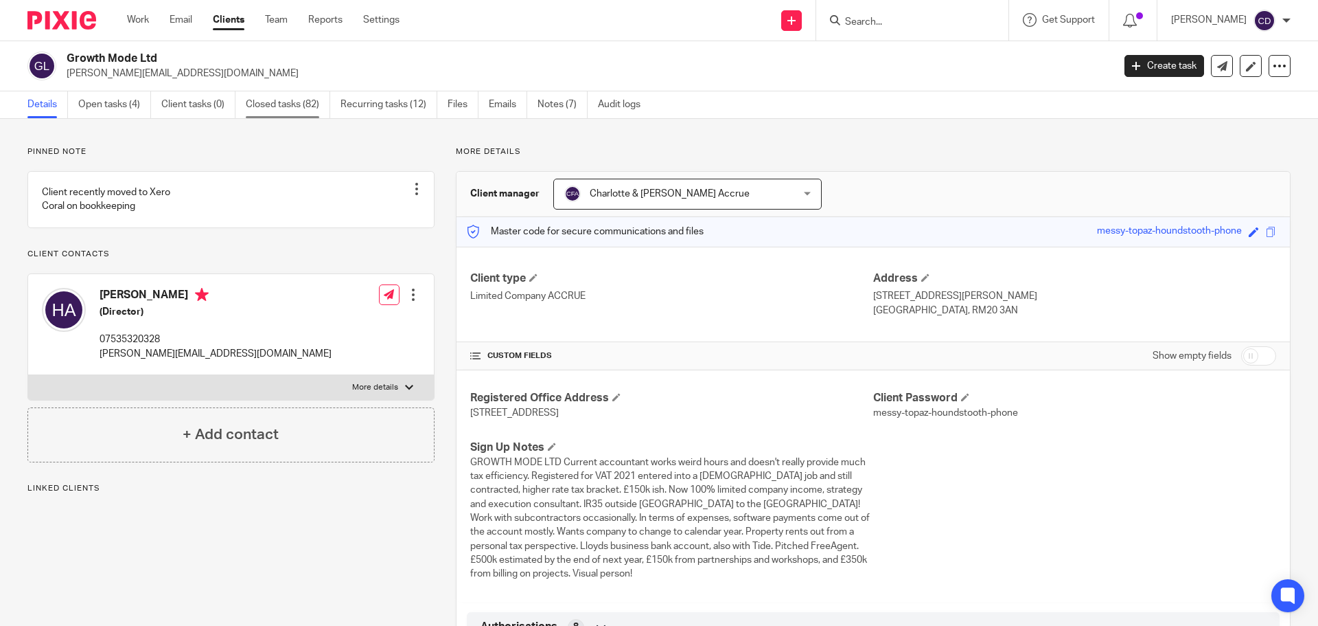
click at [312, 107] on link "Closed tasks (82)" at bounding box center [288, 104] width 84 height 27
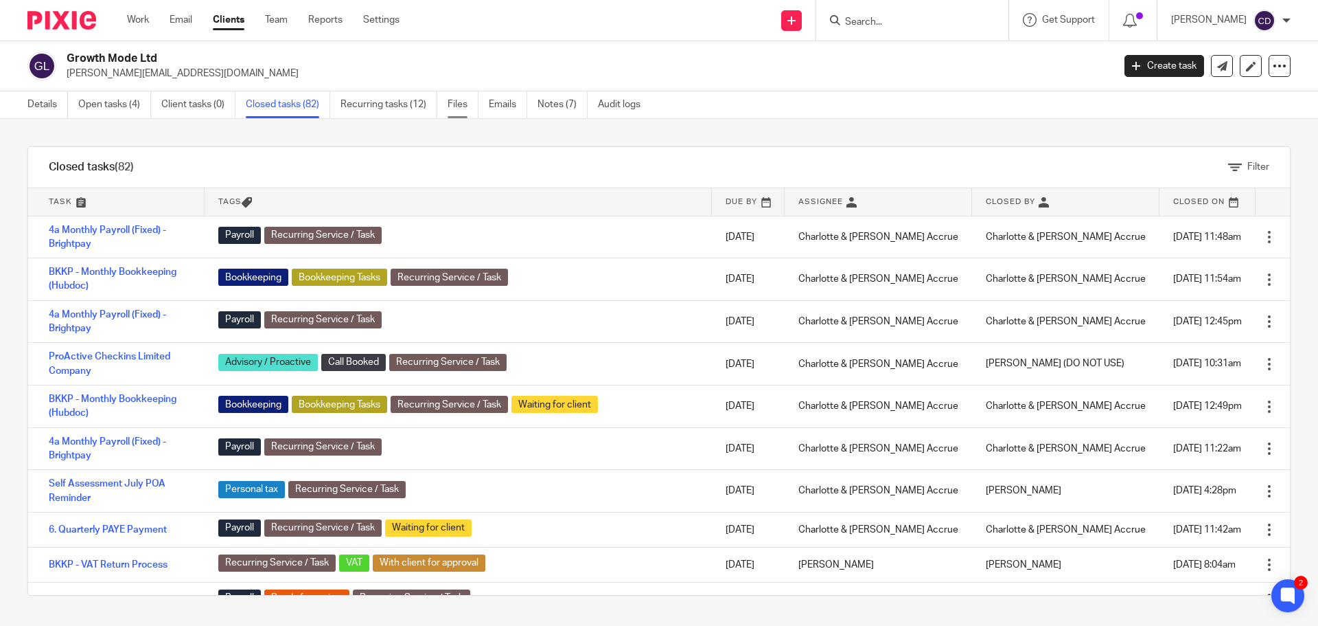
click at [457, 108] on link "Files" at bounding box center [463, 104] width 31 height 27
click at [467, 112] on link "Files" at bounding box center [463, 104] width 31 height 27
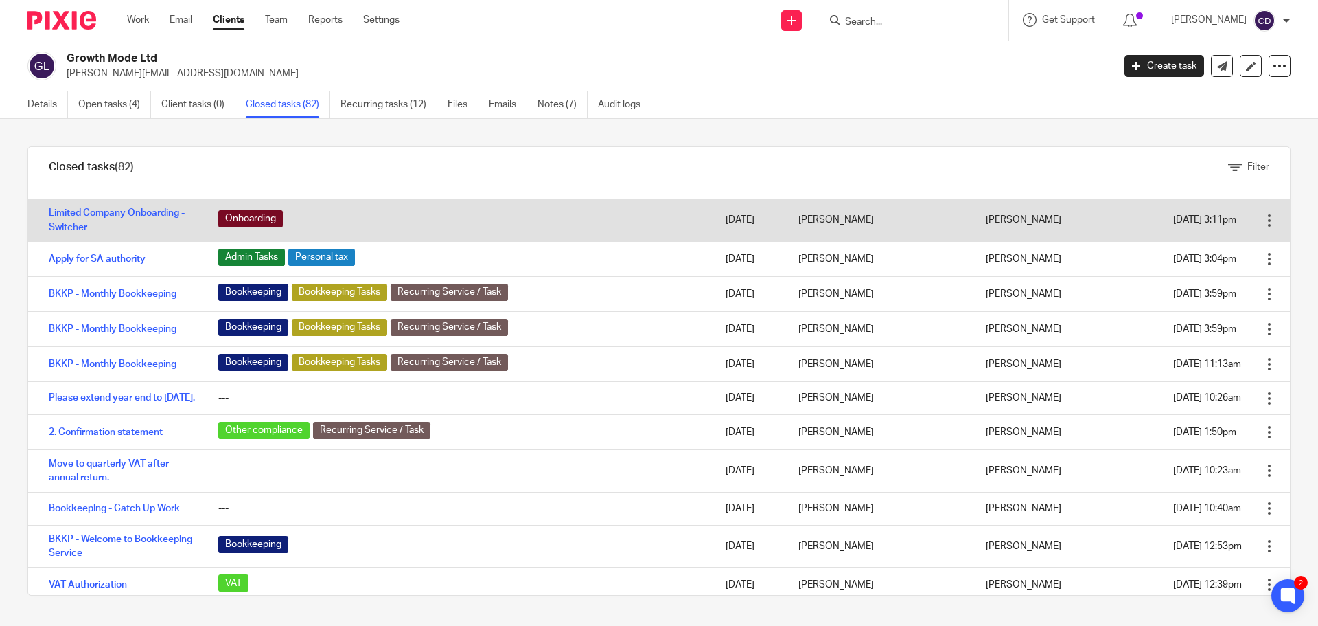
scroll to position [2885, 0]
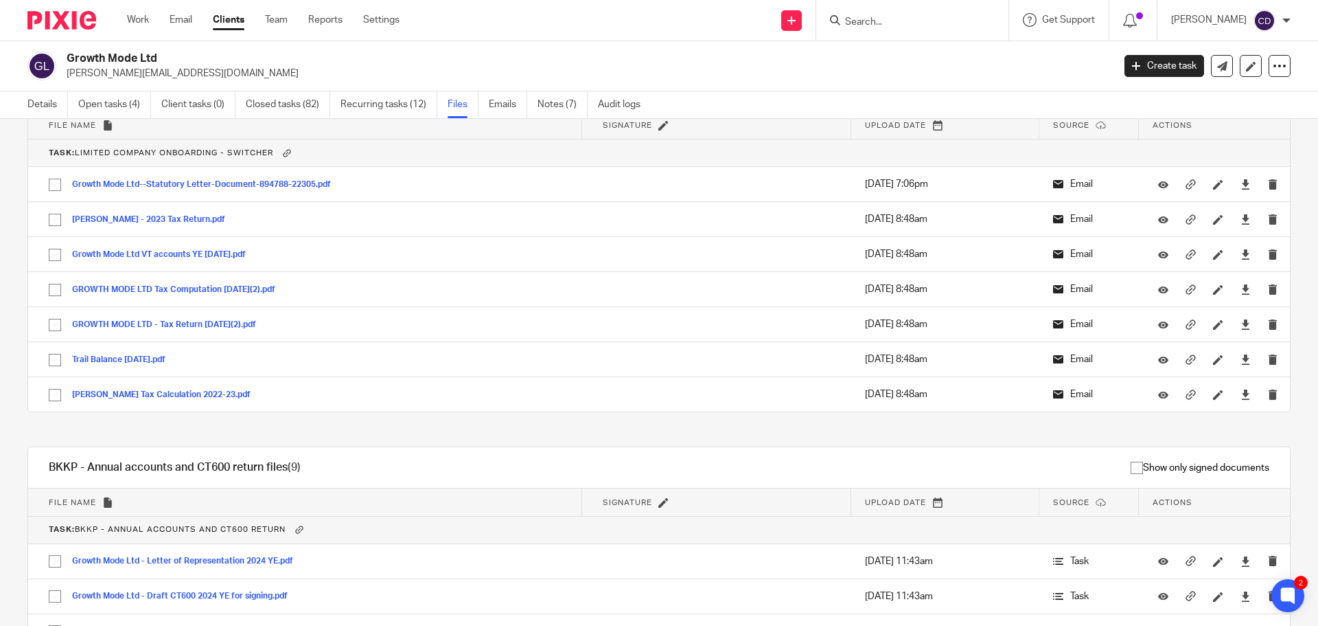
scroll to position [1378, 0]
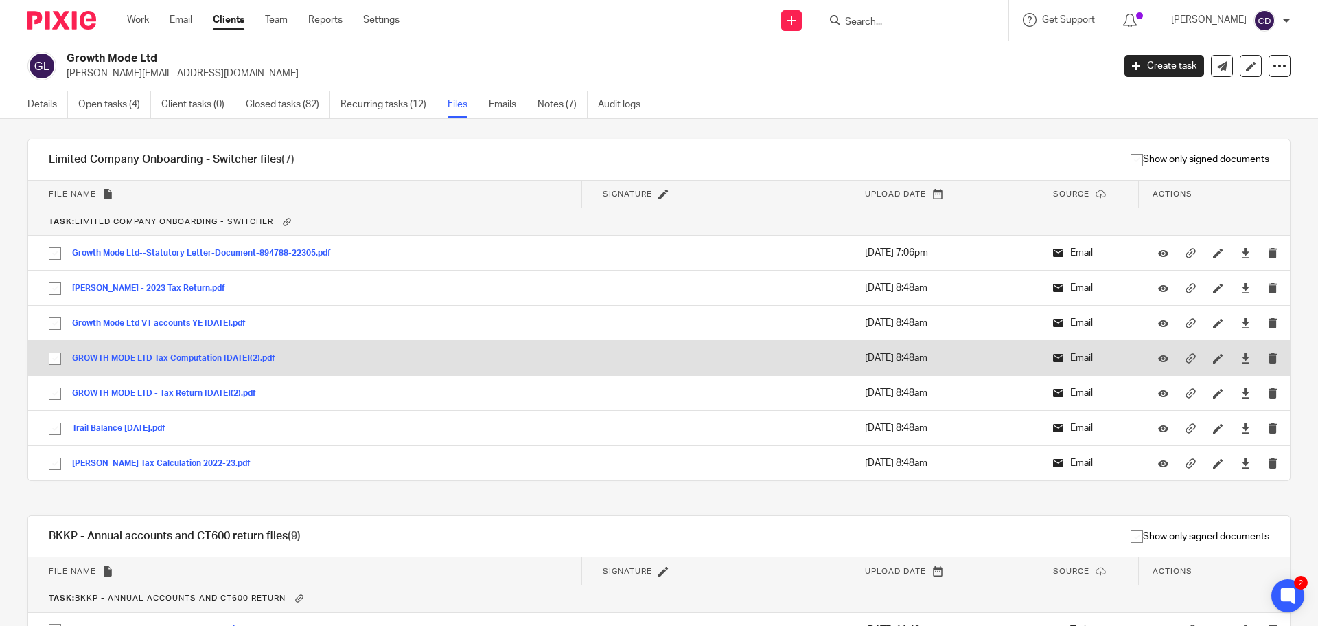
click at [147, 354] on button "GROWTH MODE LTD Tax Computation 30 November 2022(2).pdf" at bounding box center [179, 359] width 214 height 10
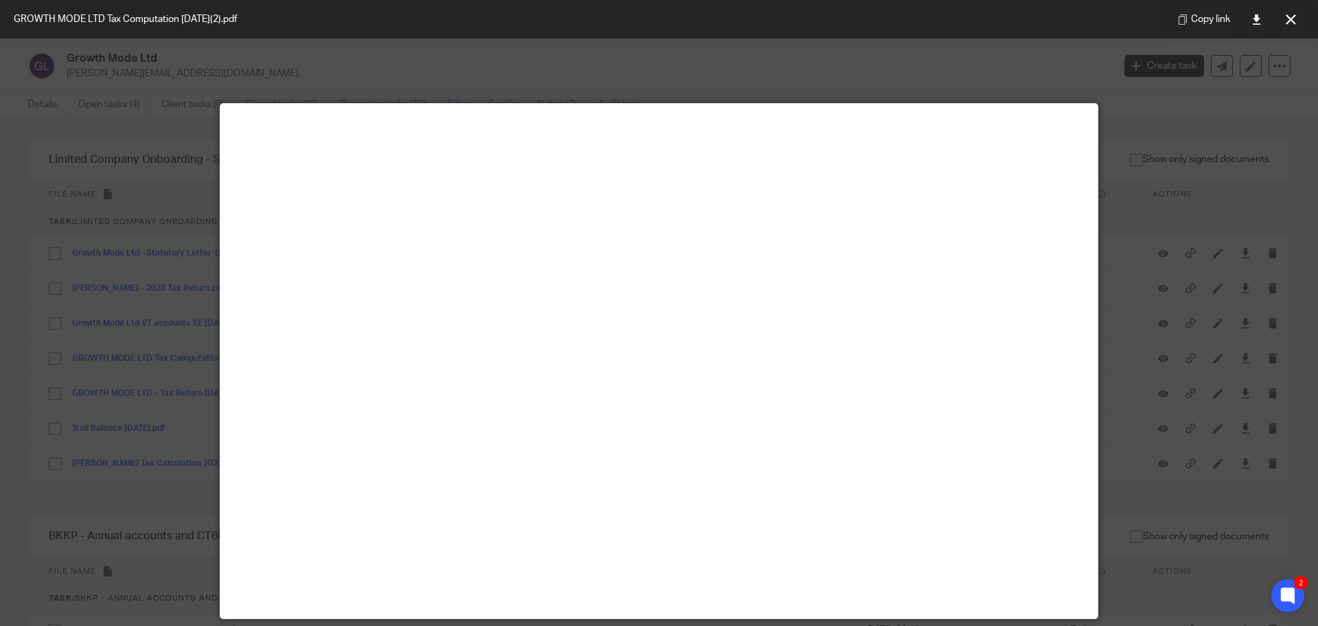
click at [1287, 25] on button at bounding box center [1290, 18] width 27 height 27
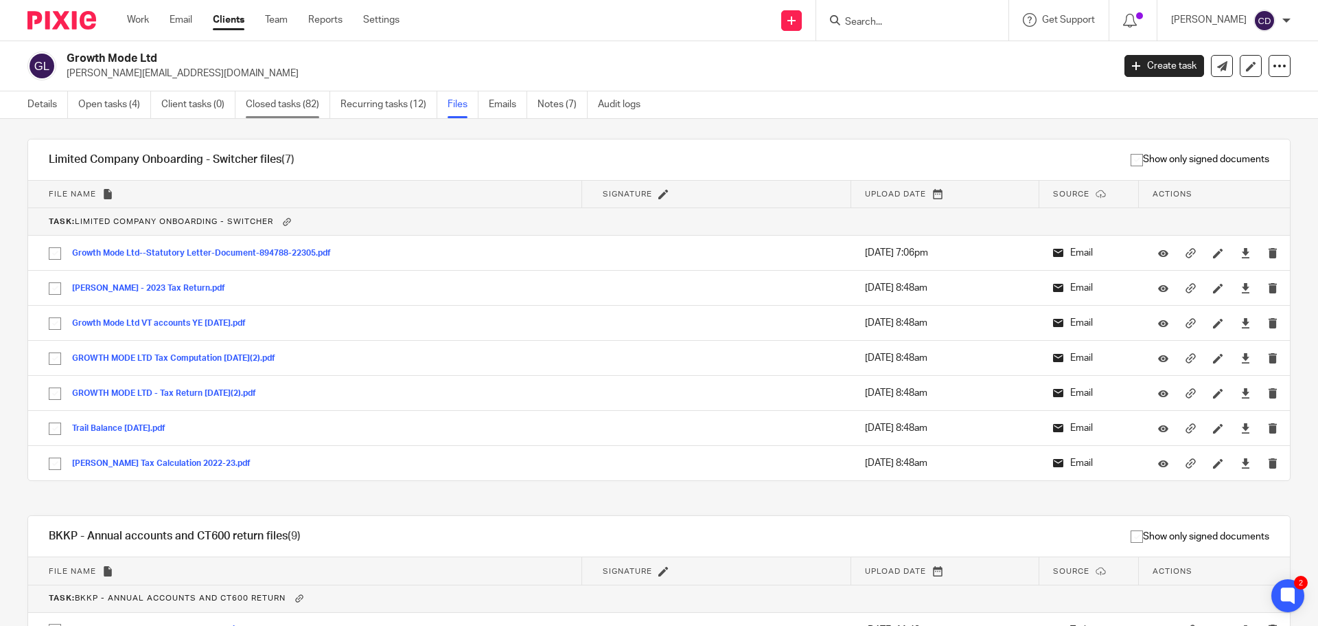
click at [286, 98] on link "Closed tasks (82)" at bounding box center [288, 104] width 84 height 27
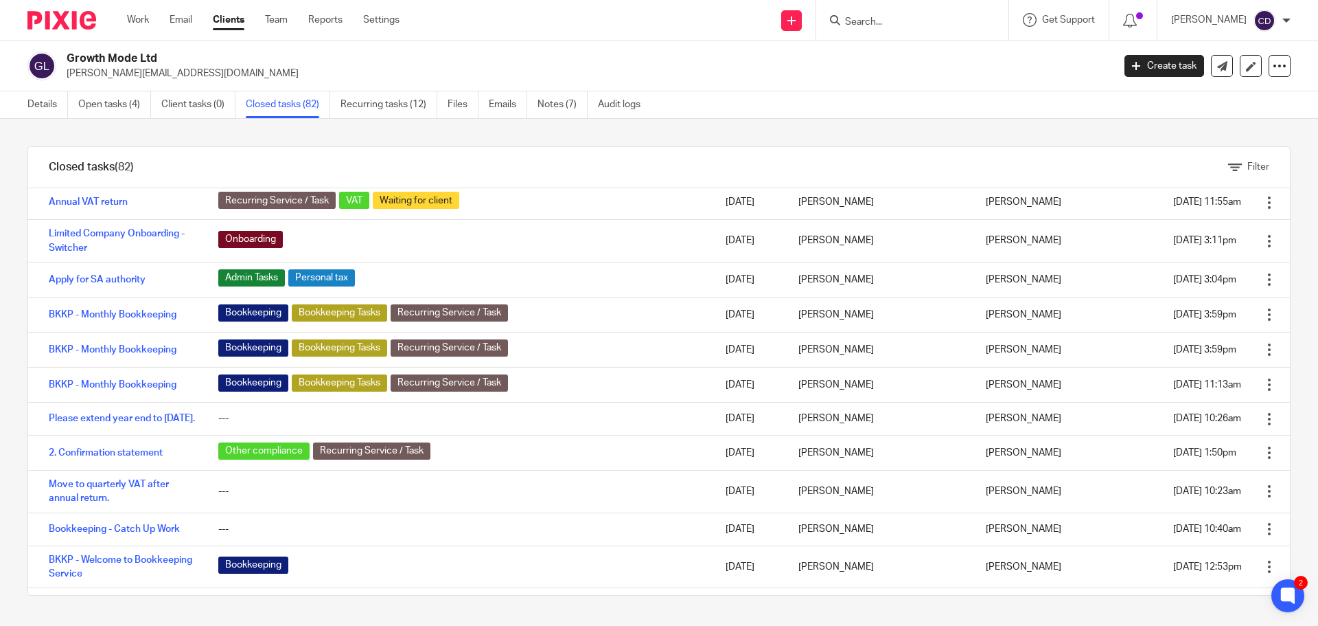
scroll to position [2473, 0]
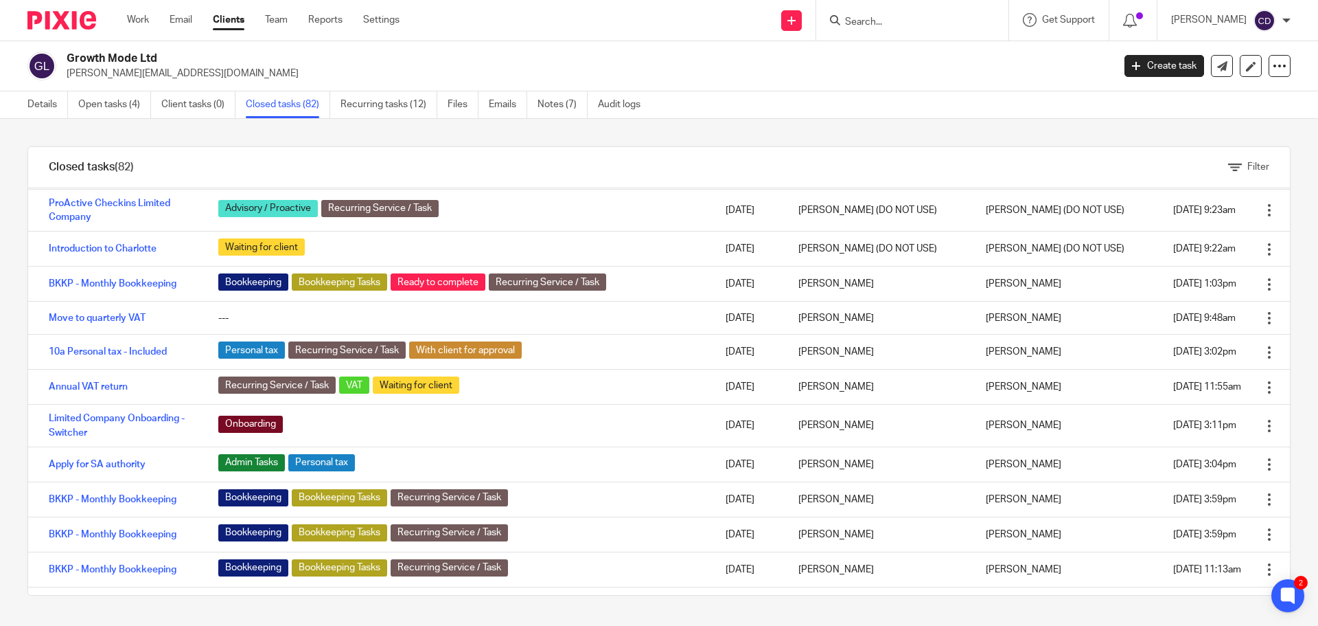
click at [440, 101] on ul "Details Open tasks (4) Client tasks (0) Closed tasks (82) Recurring tasks (12) …" at bounding box center [344, 104] width 634 height 27
click at [451, 104] on link "Files" at bounding box center [463, 104] width 31 height 27
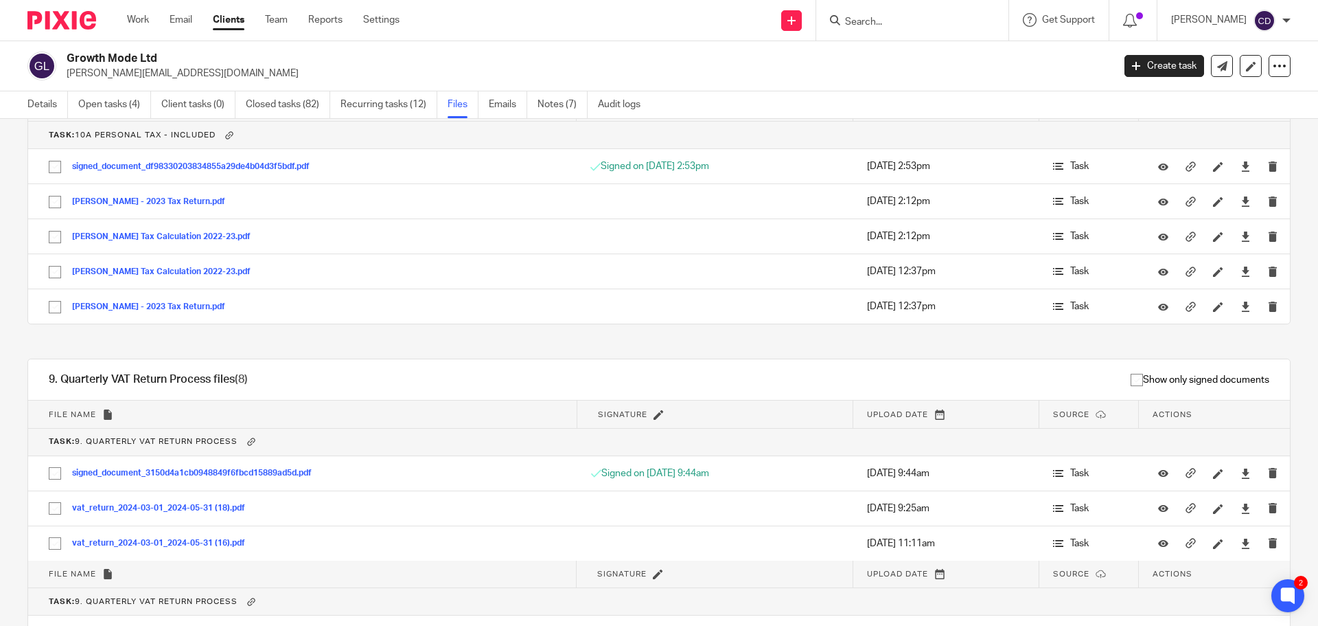
scroll to position [623, 0]
